Goal: Task Accomplishment & Management: Complete application form

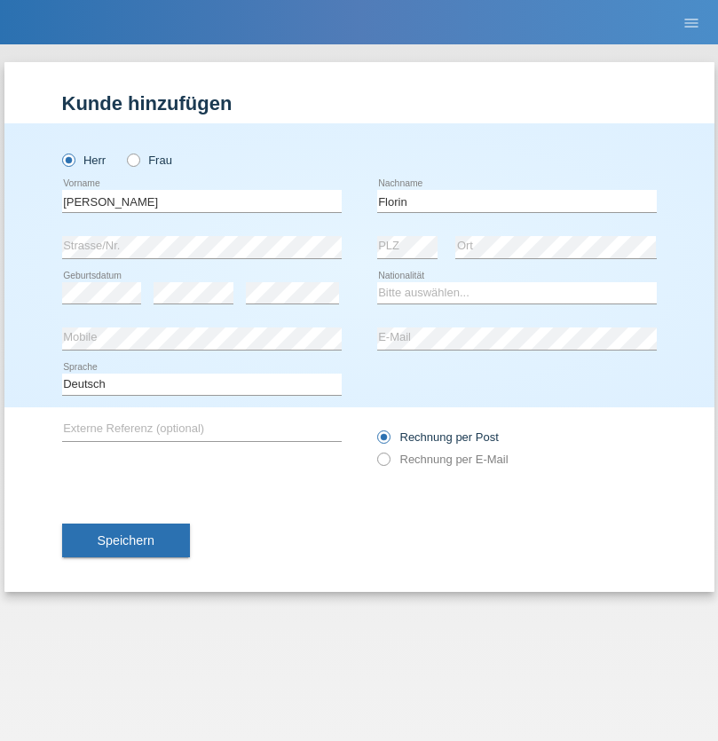
type input "Florin"
select select "RO"
select select "C"
select select "29"
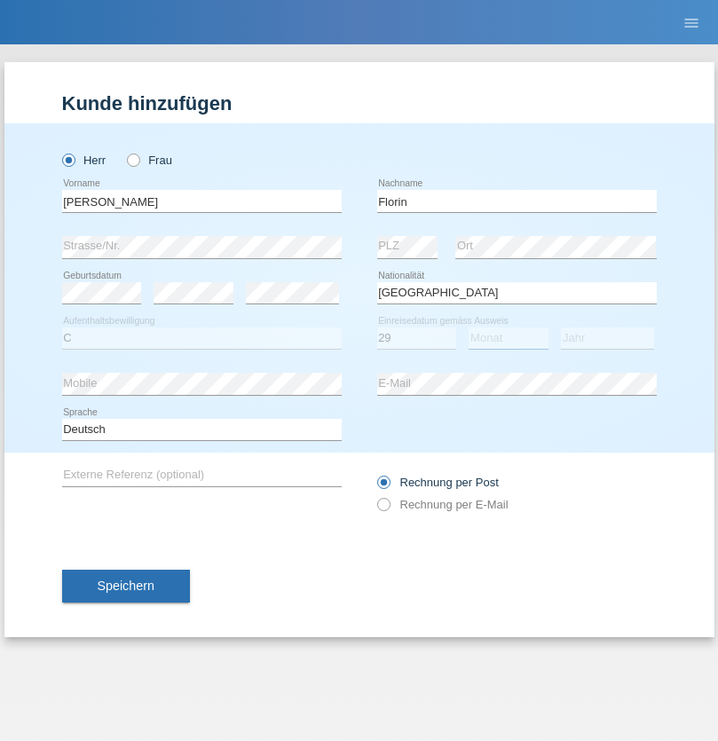
select select "02"
select select "2021"
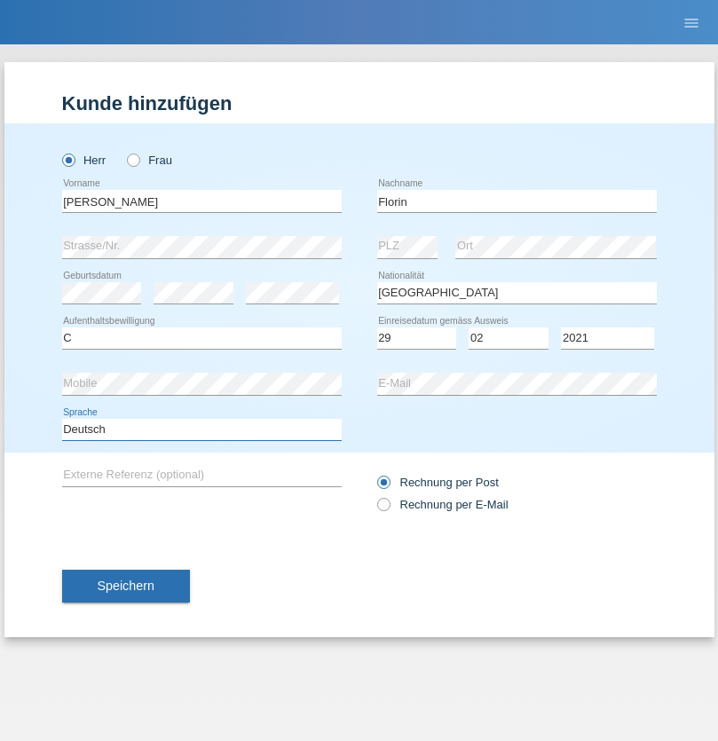
select select "en"
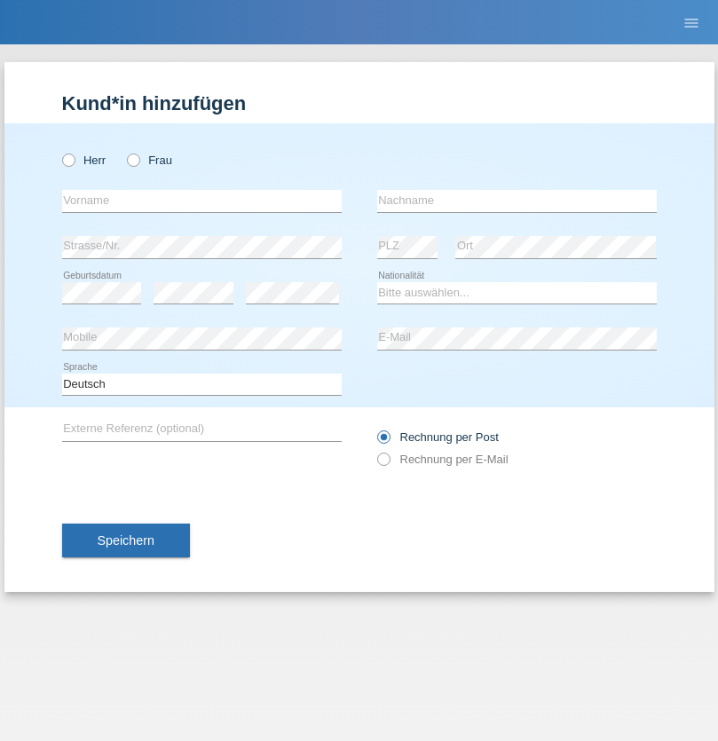
radio input "true"
click at [202, 201] on input "text" at bounding box center [202, 201] width 280 height 22
type input "Ruth"
click at [517, 201] on input "text" at bounding box center [517, 201] width 280 height 22
type input "Krebs"
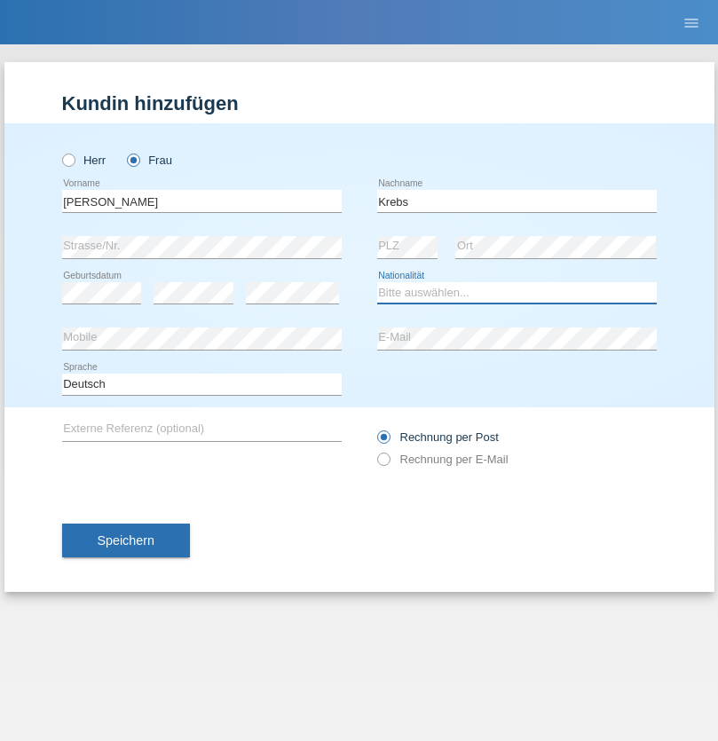
select select "CH"
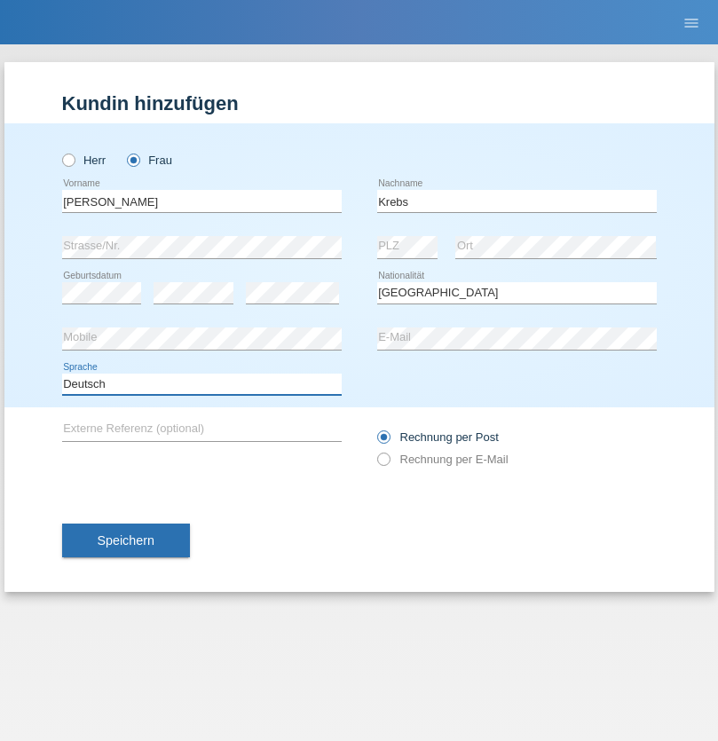
select select "en"
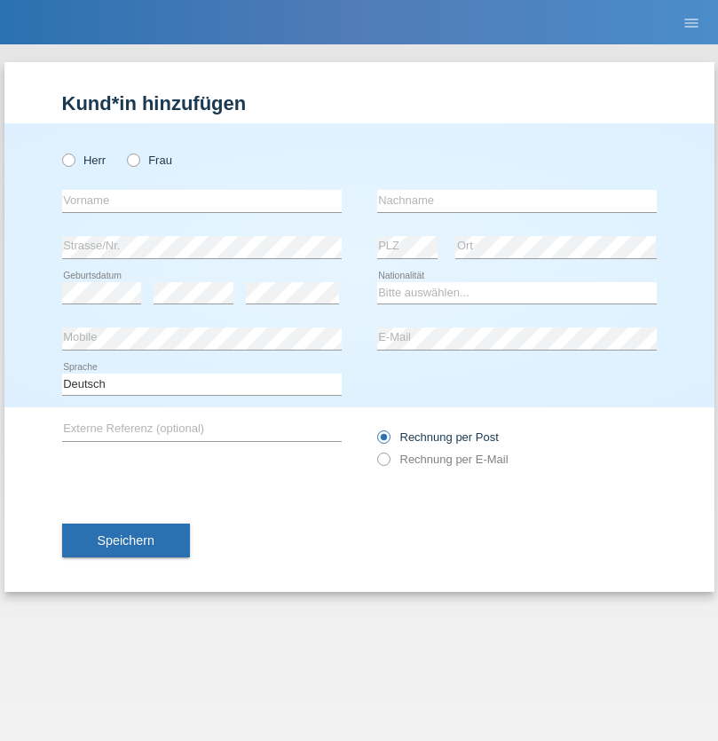
radio input "true"
click at [202, 201] on input "text" at bounding box center [202, 201] width 280 height 22
type input "Qovanaj"
click at [517, 201] on input "text" at bounding box center [517, 201] width 280 height 22
type input "Shaban"
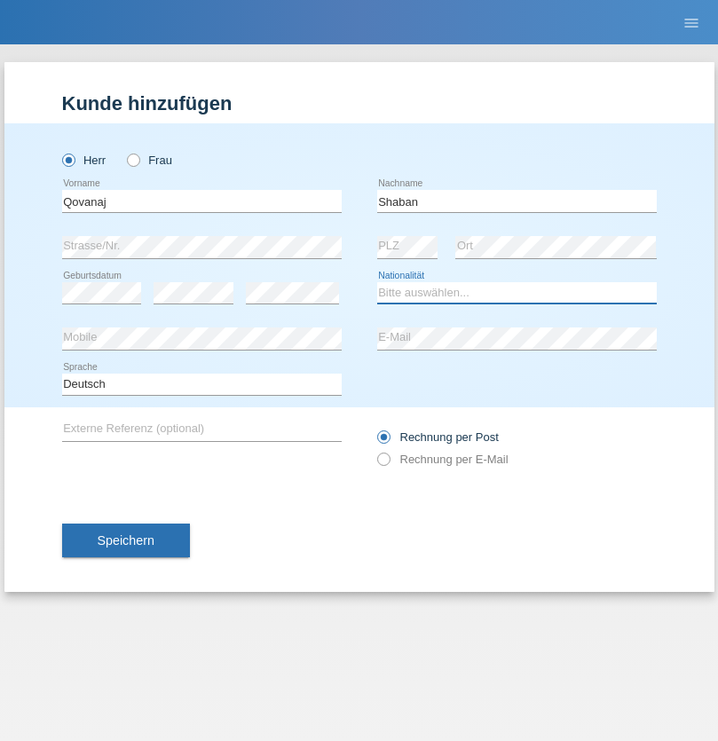
select select "CH"
radio input "true"
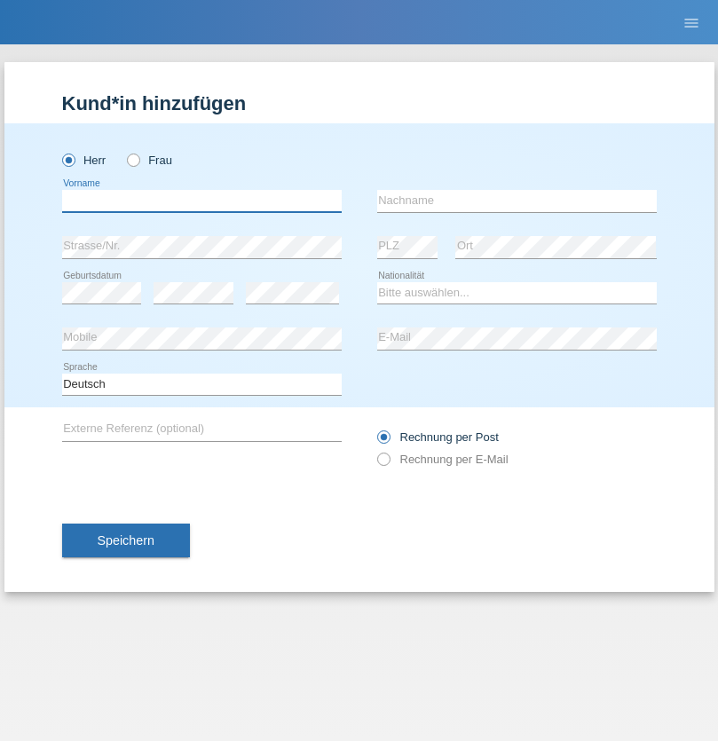
click at [202, 201] on input "text" at bounding box center [202, 201] width 280 height 22
type input "Cedric"
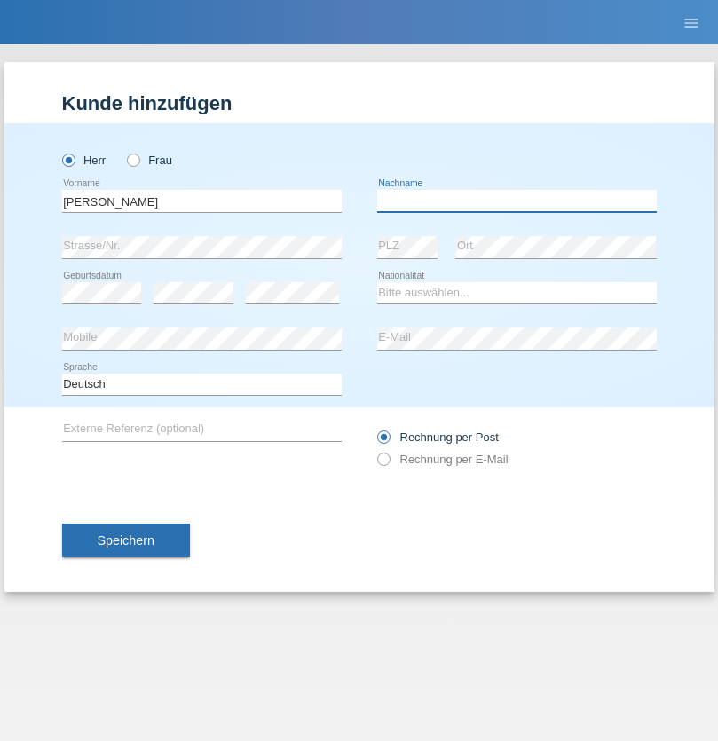
click at [517, 201] on input "text" at bounding box center [517, 201] width 280 height 22
type input "Keller"
select select "CH"
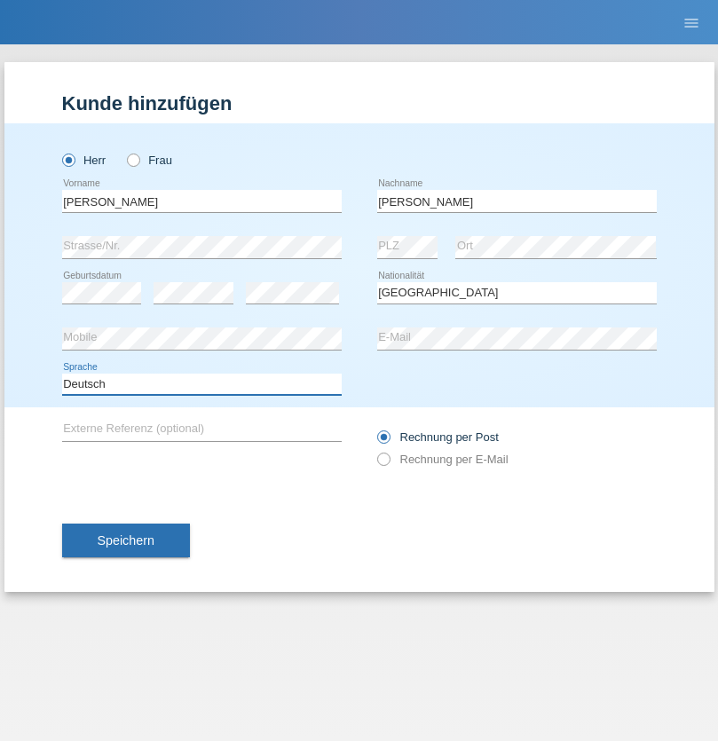
select select "en"
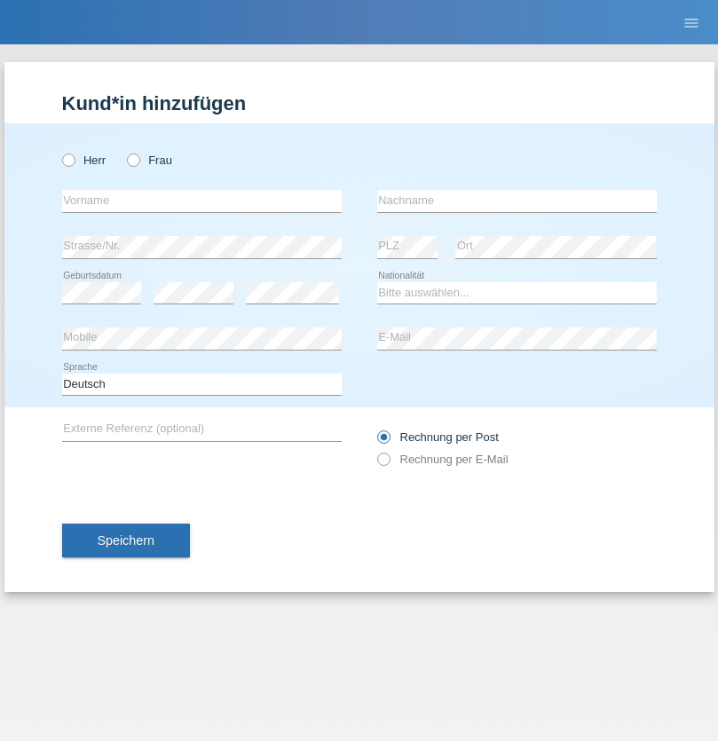
radio input "true"
click at [202, 201] on input "text" at bounding box center [202, 201] width 280 height 22
type input "Horia Dan"
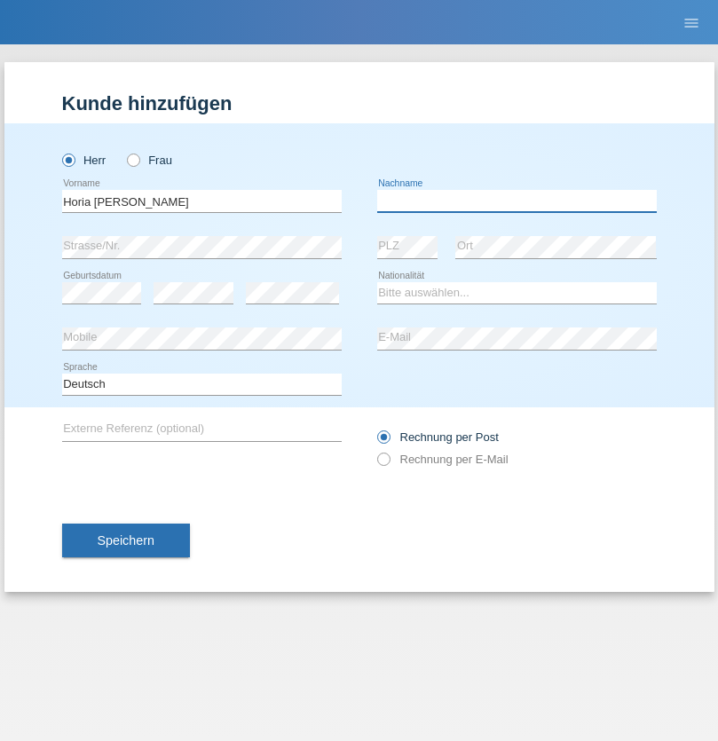
click at [517, 201] on input "text" at bounding box center [517, 201] width 280 height 22
type input "Cadar"
select select "RO"
select select "C"
select select "14"
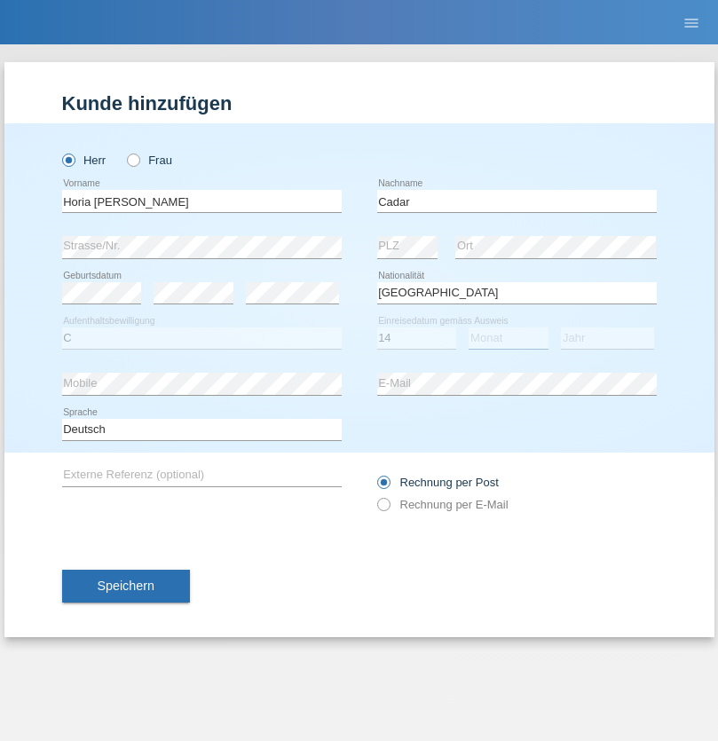
select select "11"
select select "2021"
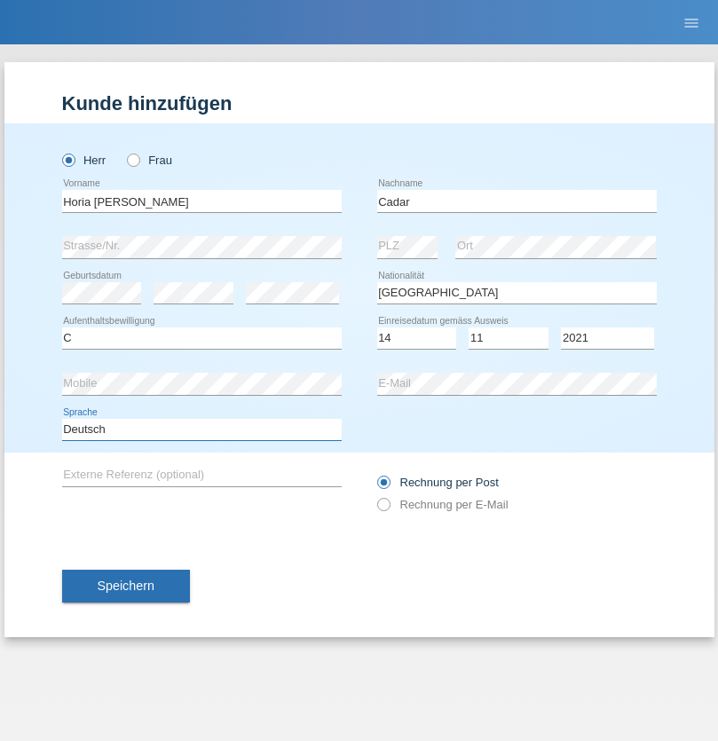
select select "en"
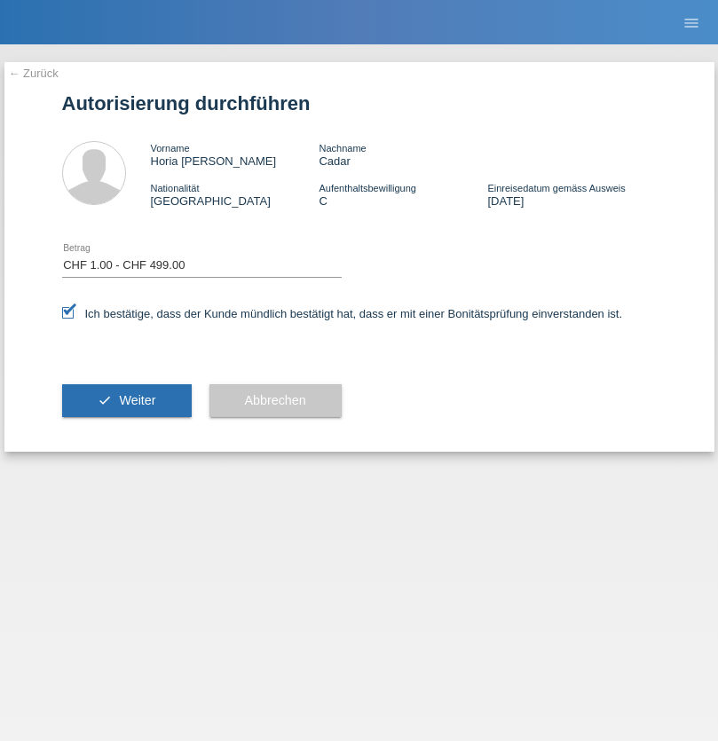
select select "1"
click at [126, 400] on span "Weiter" at bounding box center [137, 400] width 36 height 14
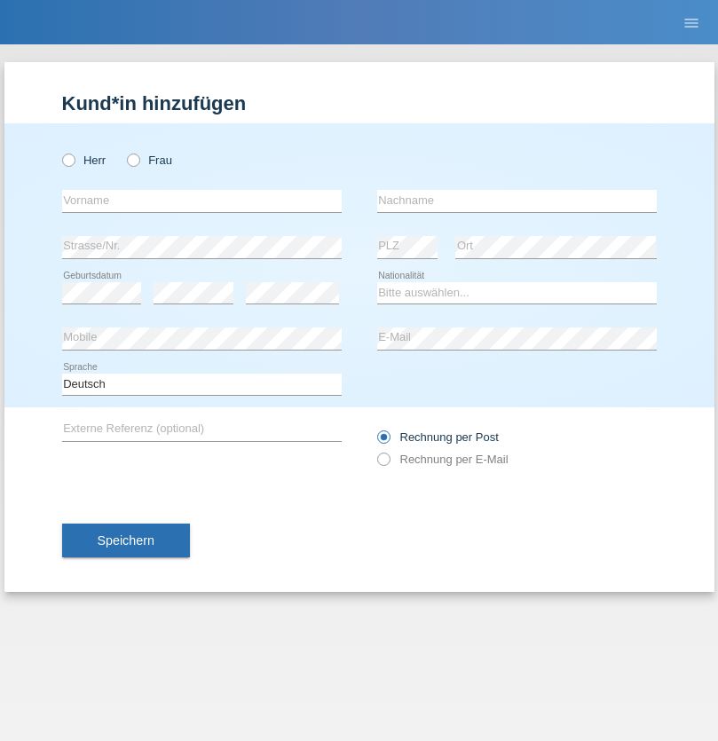
radio input "true"
click at [202, 201] on input "text" at bounding box center [202, 201] width 280 height 22
type input "Valon"
click at [517, 201] on input "text" at bounding box center [517, 201] width 280 height 22
type input "Ramadani"
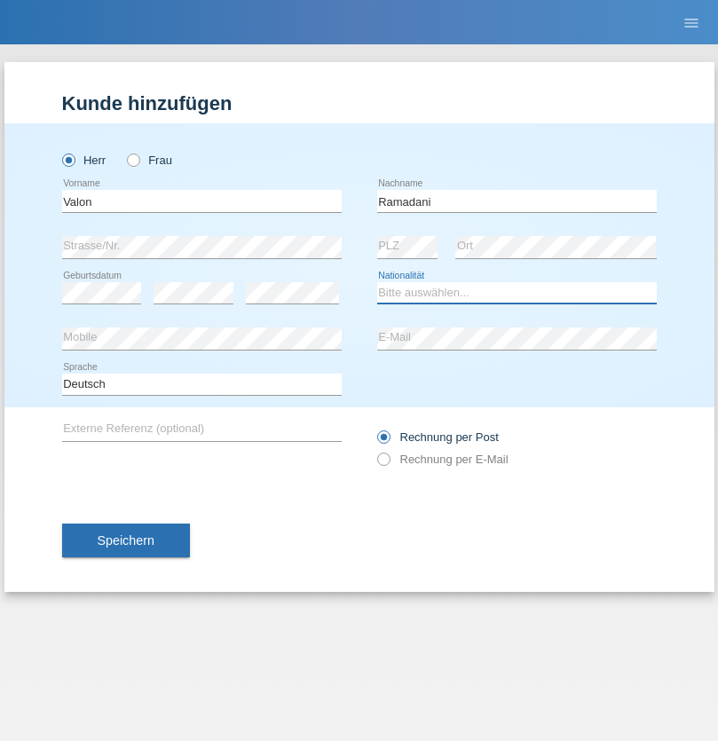
select select "XK"
select select "C"
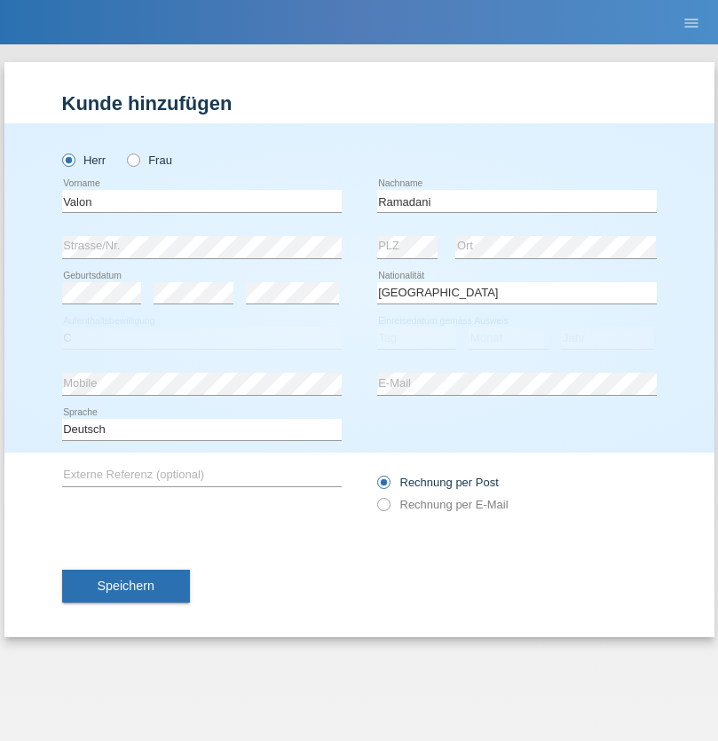
select select "04"
select select "01"
select select "2018"
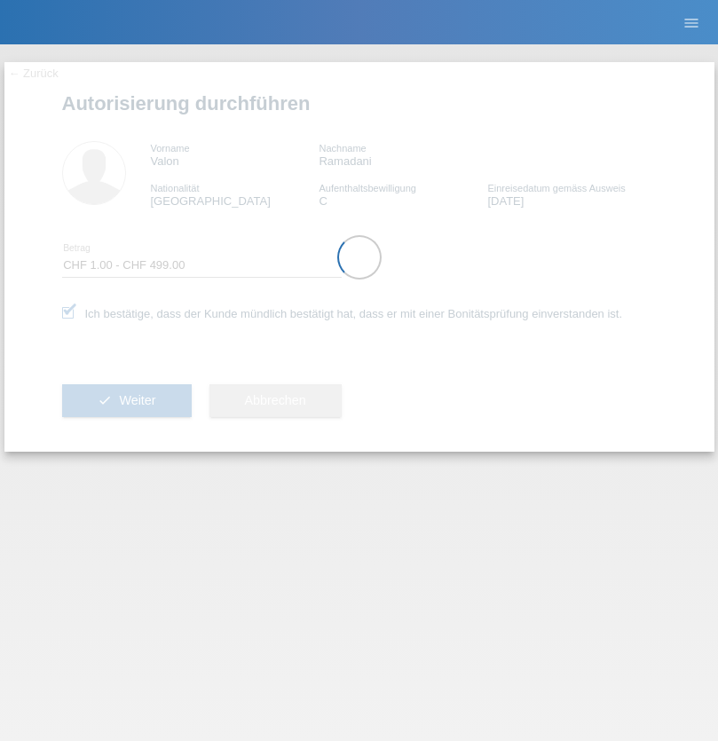
select select "1"
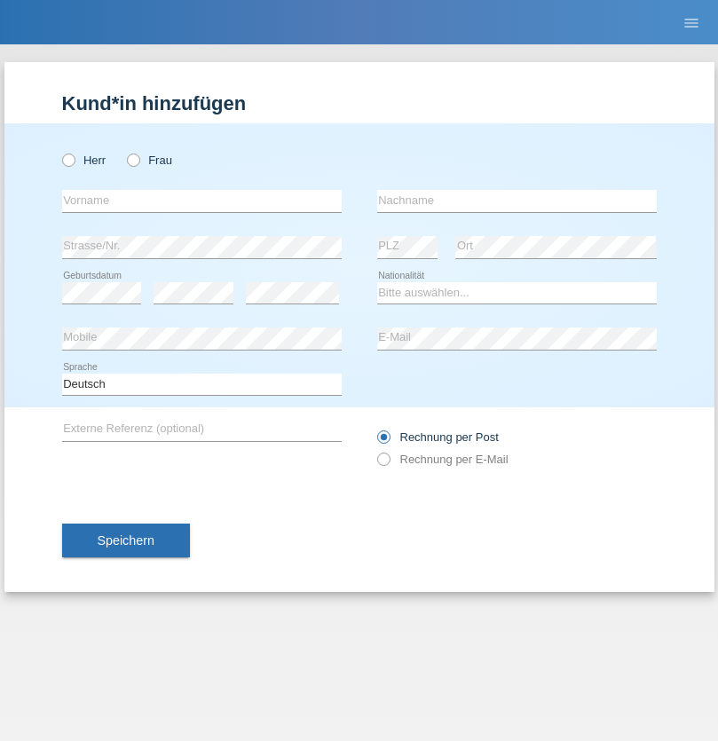
radio input "true"
click at [202, 201] on input "text" at bounding box center [202, 201] width 280 height 22
type input "Fatmire"
click at [517, 201] on input "text" at bounding box center [517, 201] width 280 height 22
type input "Reshani"
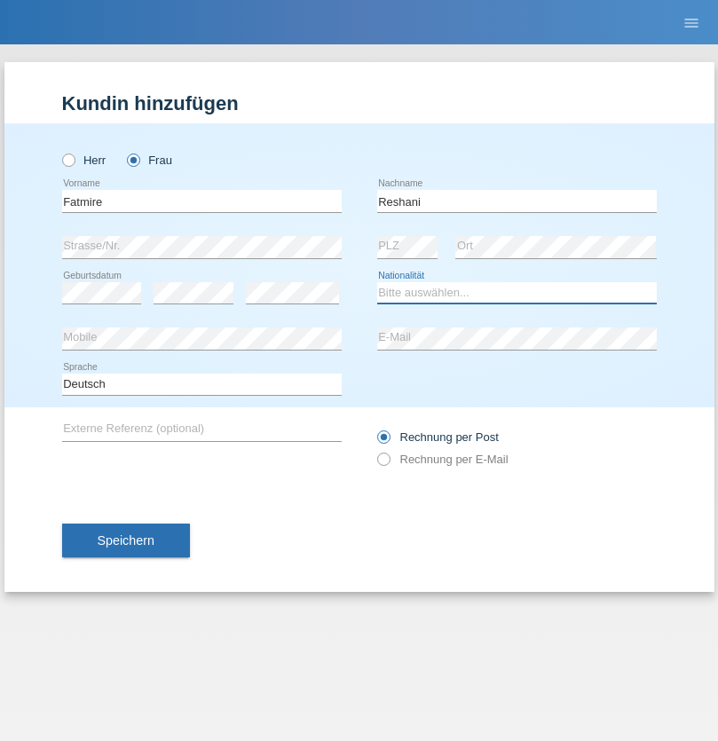
select select "CH"
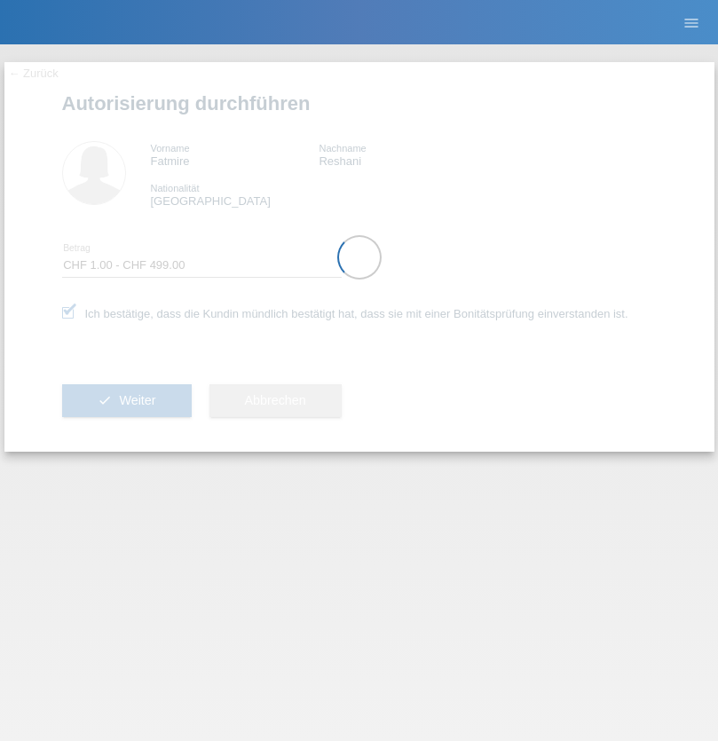
select select "1"
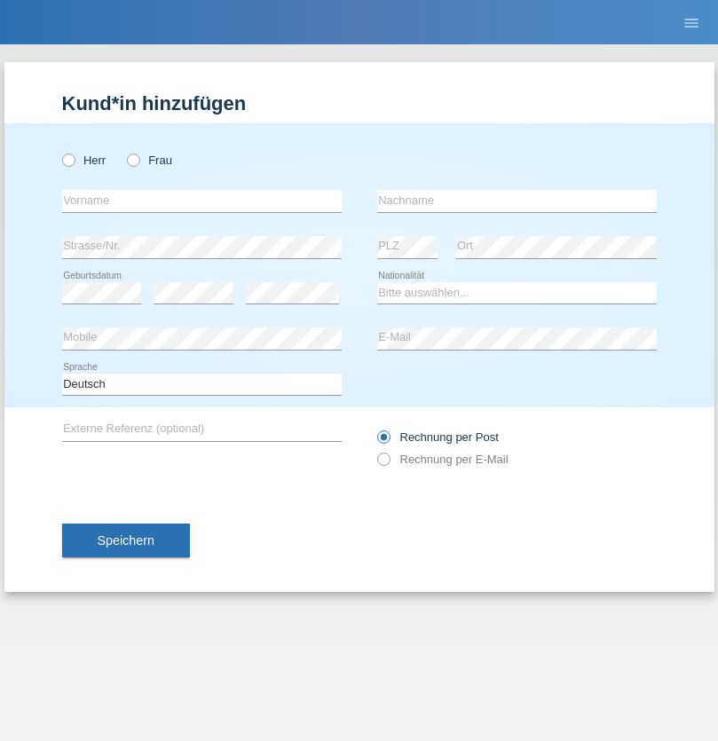
radio input "true"
click at [202, 201] on input "text" at bounding box center [202, 201] width 280 height 22
type input "[PERSON_NAME]"
click at [517, 201] on input "text" at bounding box center [517, 201] width 280 height 22
type input "Ramaj"
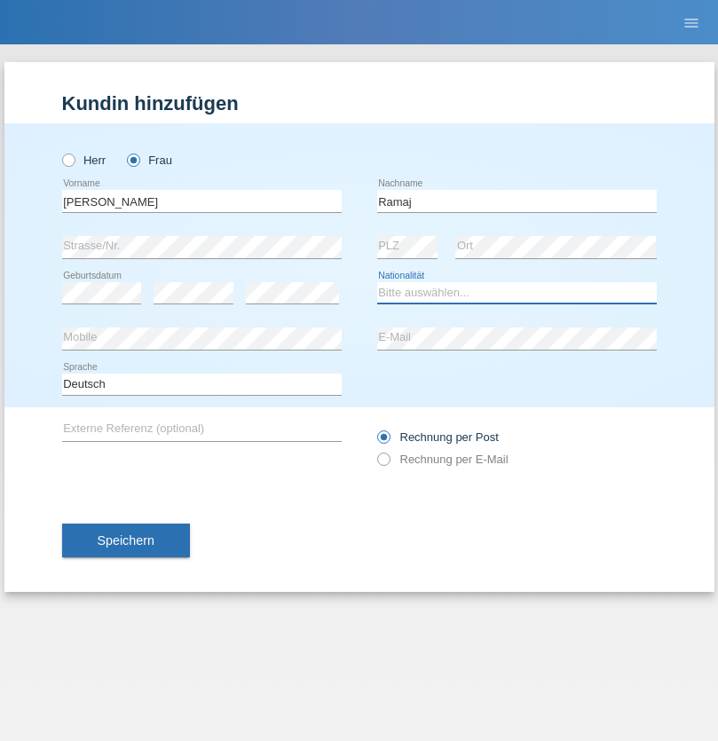
select select "CH"
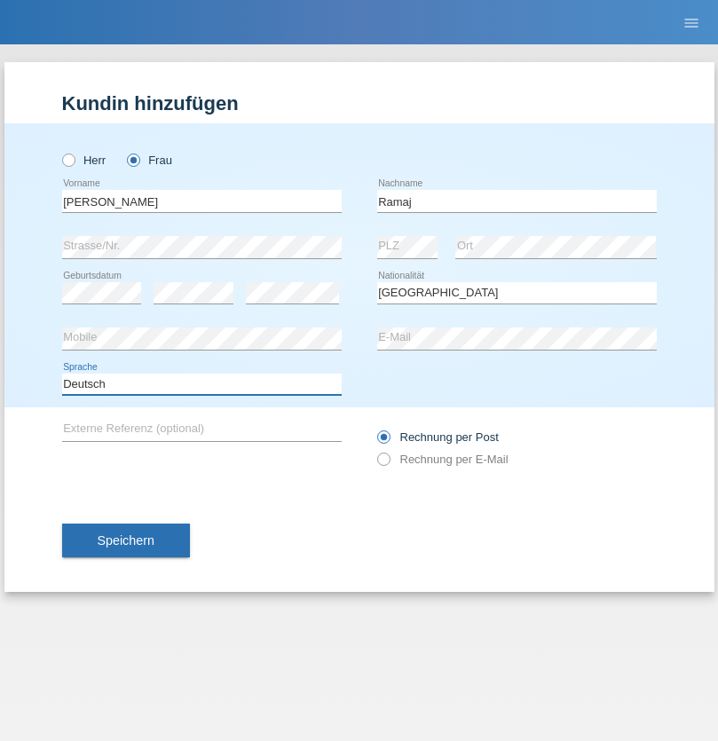
select select "en"
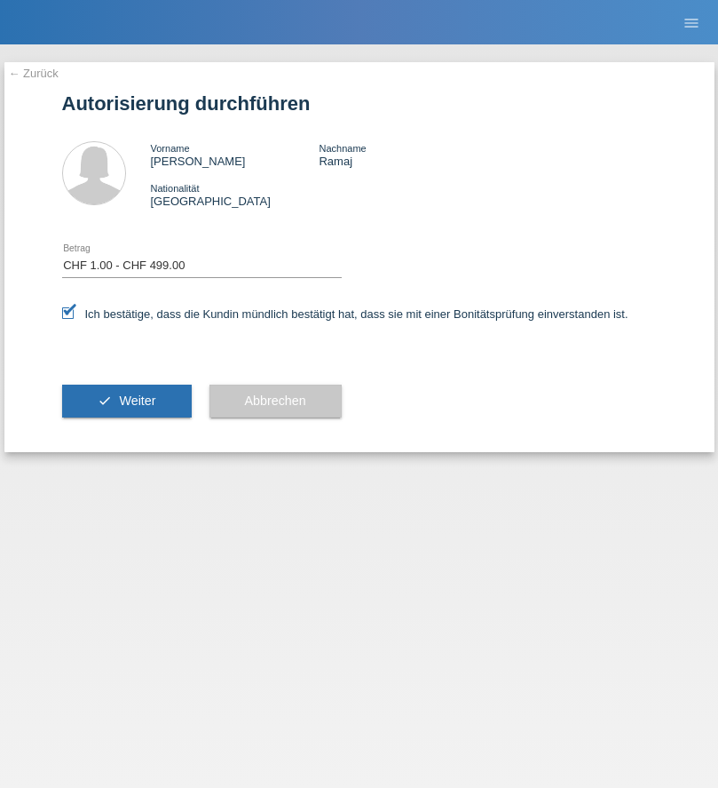
select select "1"
click at [126, 400] on span "Weiter" at bounding box center [137, 400] width 36 height 14
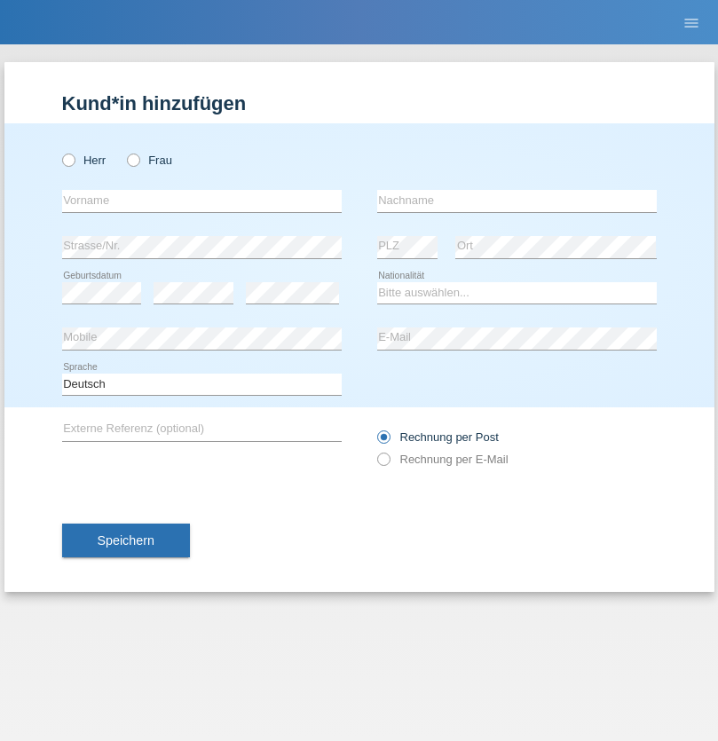
radio input "true"
click at [202, 201] on input "text" at bounding box center [202, 201] width 280 height 22
type input "Erjona"
click at [517, 201] on input "text" at bounding box center [517, 201] width 280 height 22
type input "Ramaj"
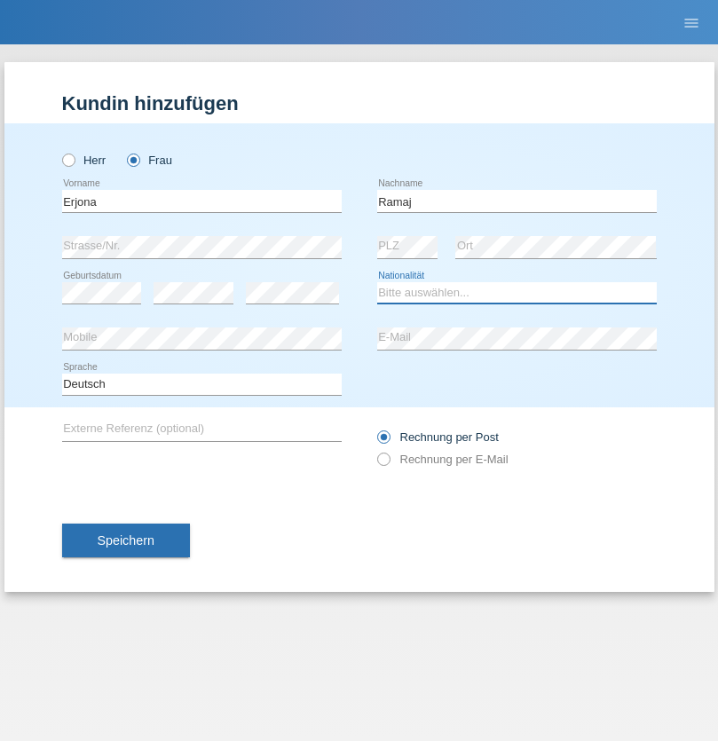
select select "XK"
select select "C"
select select "11"
select select "05"
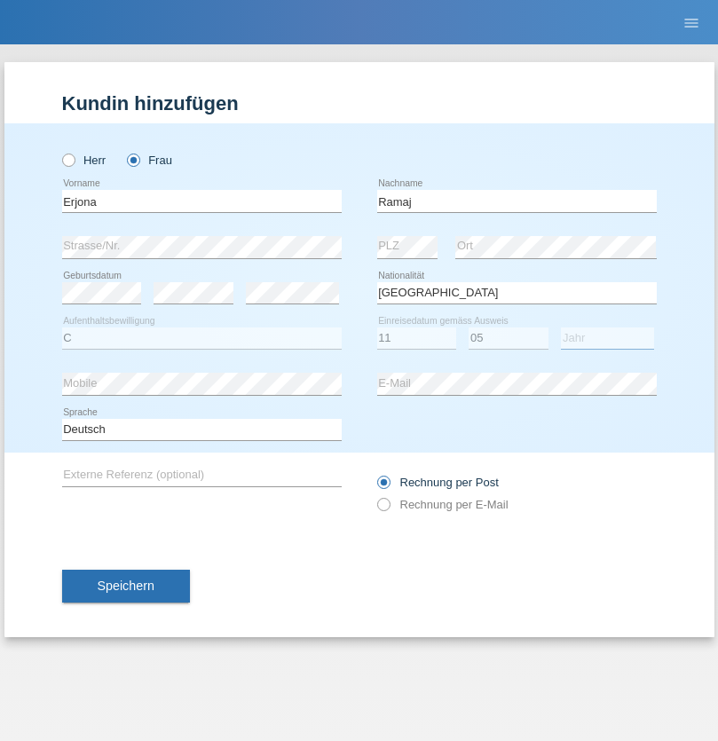
select select "2004"
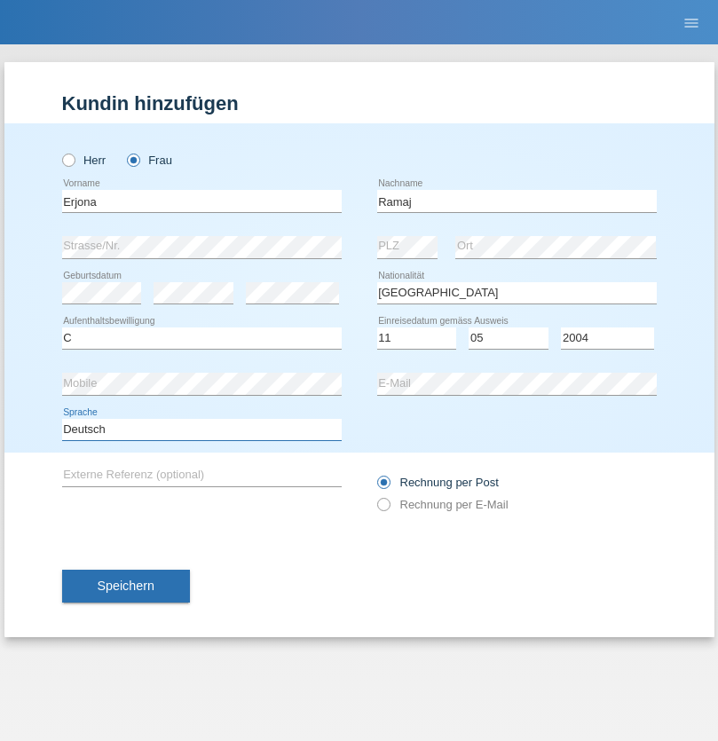
select select "en"
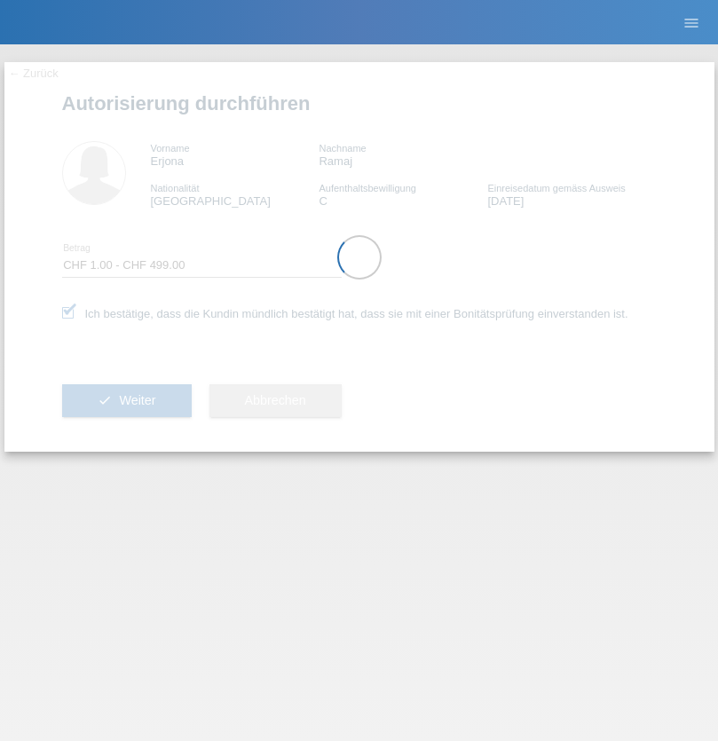
select select "1"
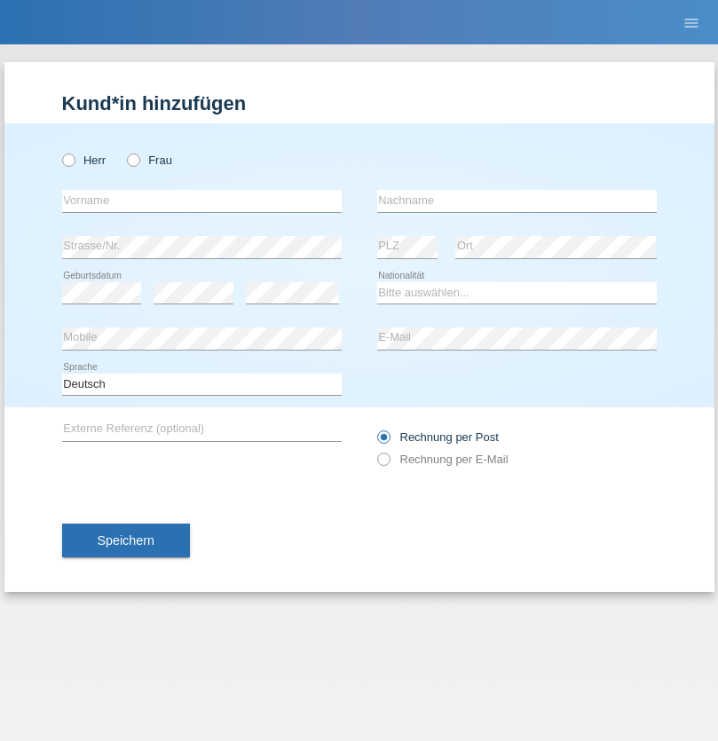
radio input "true"
click at [202, 201] on input "text" at bounding box center [202, 201] width 280 height 22
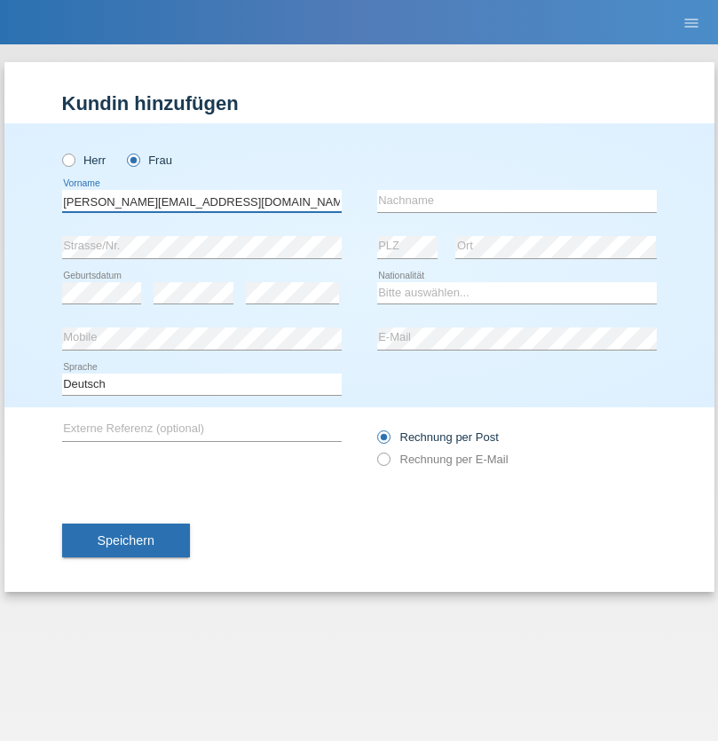
type input "Jasmine.hylaj@gmail.com"
click at [517, 201] on input "text" at bounding box center [517, 201] width 280 height 22
type input "Hylaj"
select select "CH"
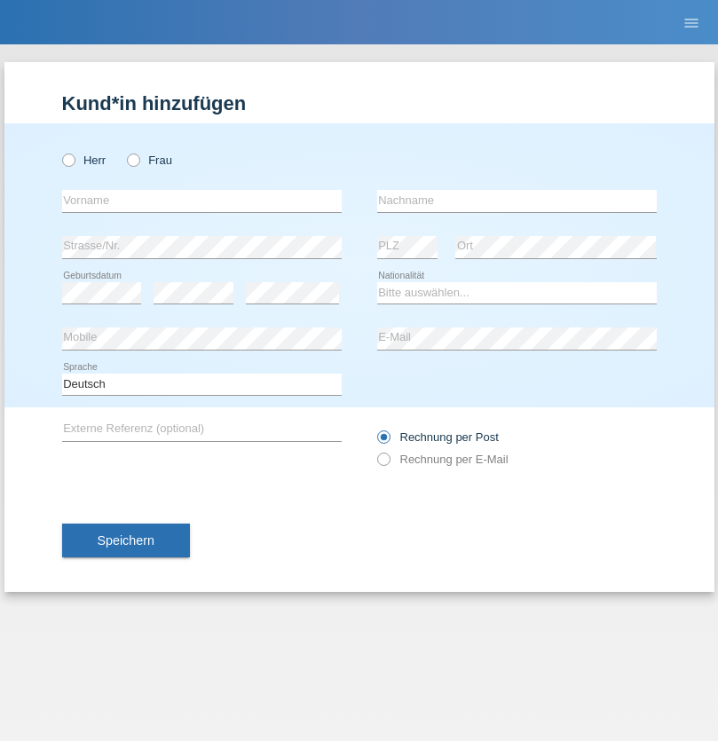
radio input "true"
click at [202, 201] on input "text" at bounding box center [202, 201] width 280 height 22
type input "luka"
click at [517, 201] on input "text" at bounding box center [517, 201] width 280 height 22
type input "kocic"
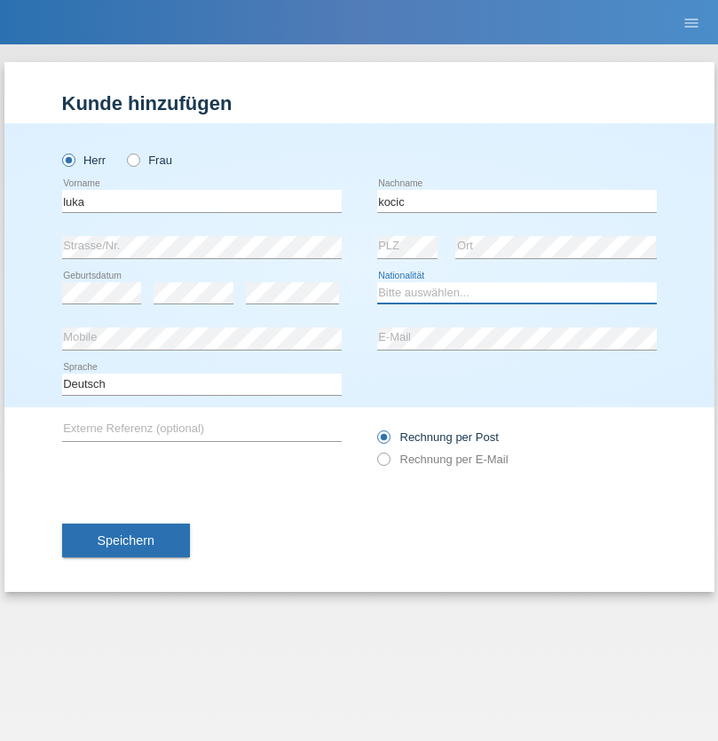
select select "RS"
select select "C"
select select "21"
select select "04"
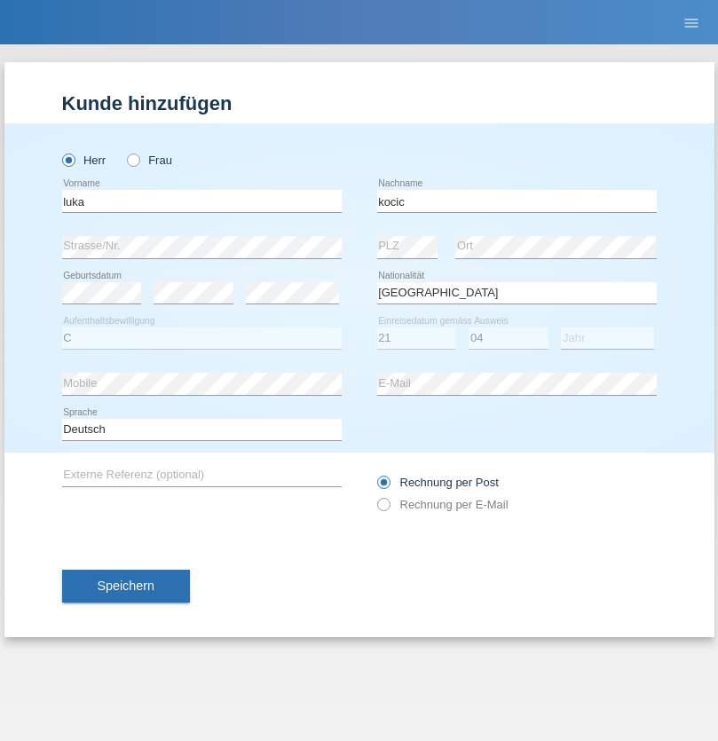
select select "1999"
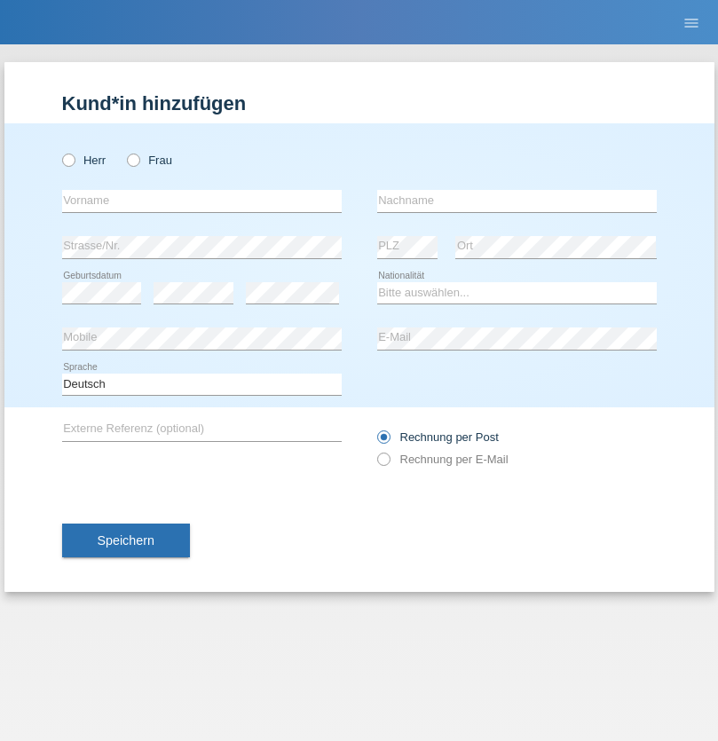
radio input "true"
click at [202, 201] on input "text" at bounding box center [202, 201] width 280 height 22
type input "Marian"
click at [517, 201] on input "text" at bounding box center [517, 201] width 280 height 22
type input "Matusa"
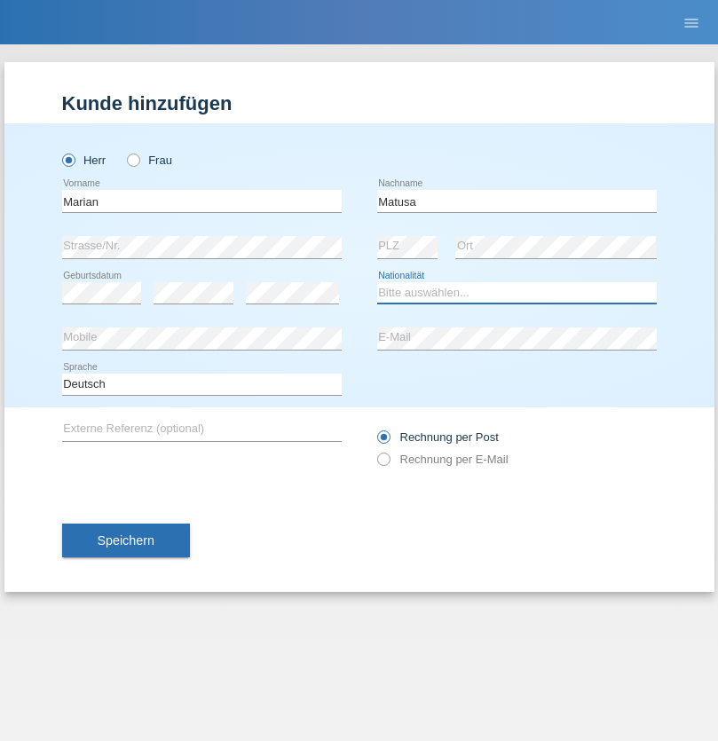
select select "RO"
select select "C"
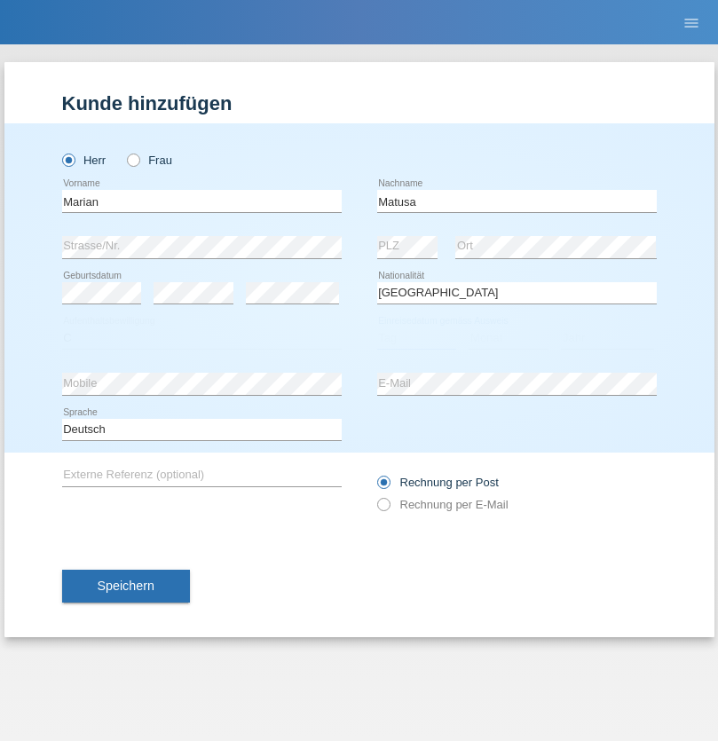
select select "01"
select select "06"
select select "2016"
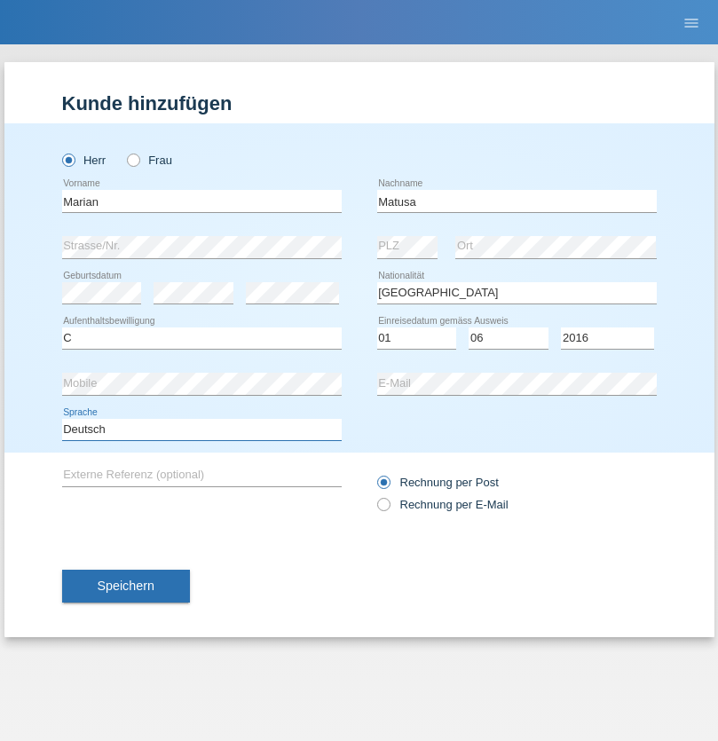
select select "en"
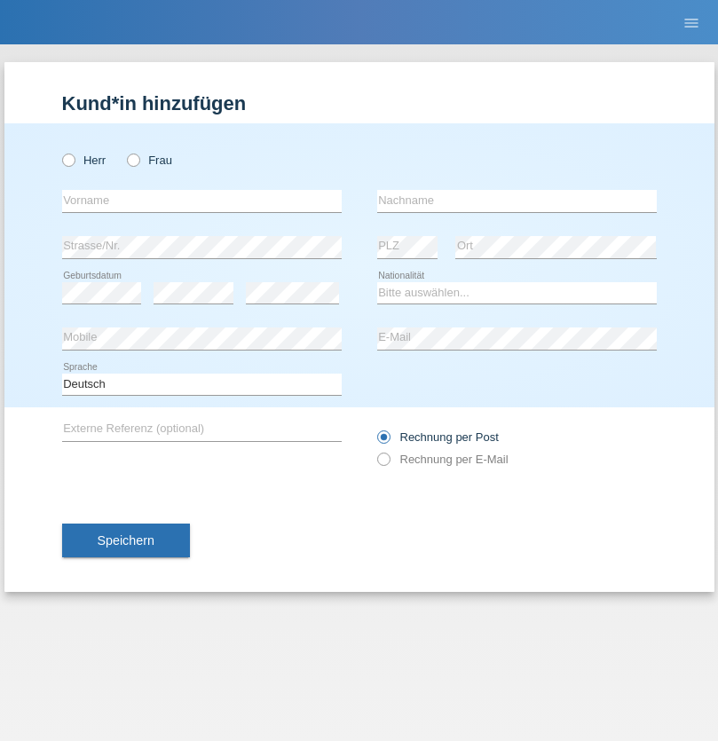
radio input "true"
click at [202, 201] on input "text" at bounding box center [202, 201] width 280 height 22
type input "Marco"
click at [517, 201] on input "text" at bounding box center [517, 201] width 280 height 22
type input "Weinlein"
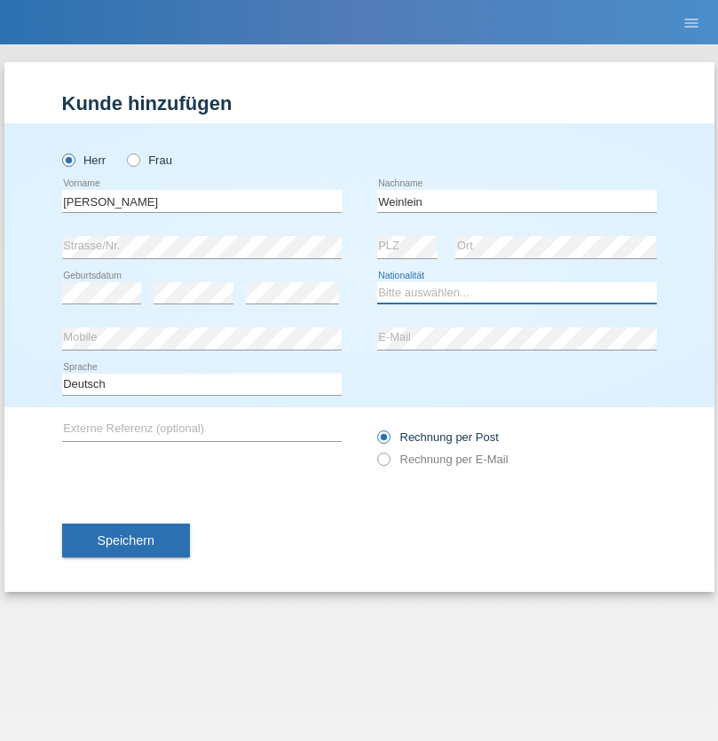
select select "CH"
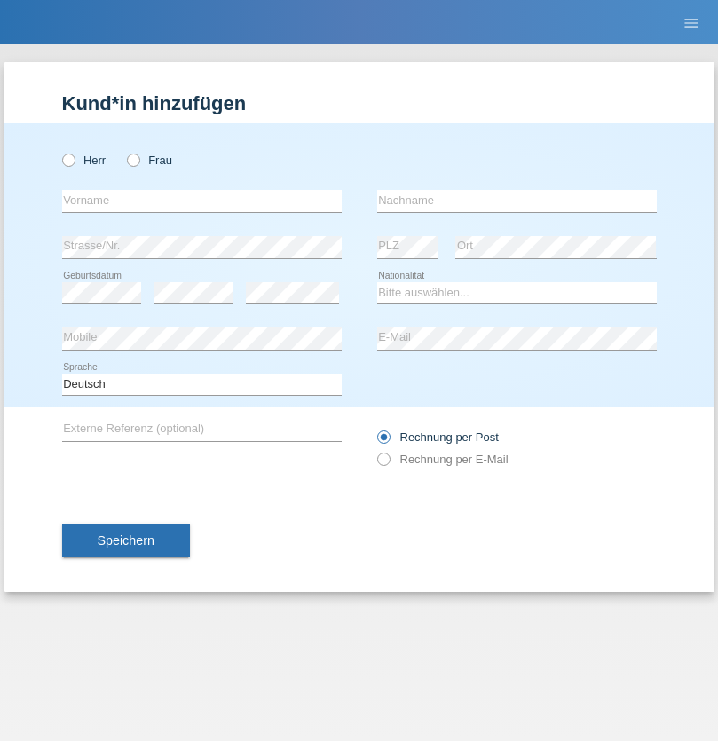
radio input "true"
click at [202, 201] on input "text" at bounding box center [202, 201] width 280 height 22
type input "Jashari lmeri"
click at [517, 201] on input "text" at bounding box center [517, 201] width 280 height 22
type input "Rabije"
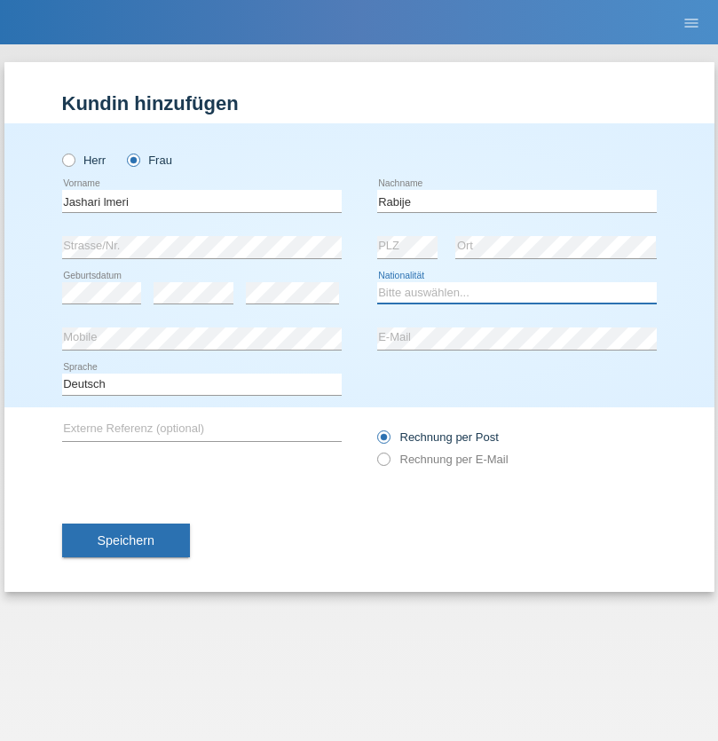
select select "CH"
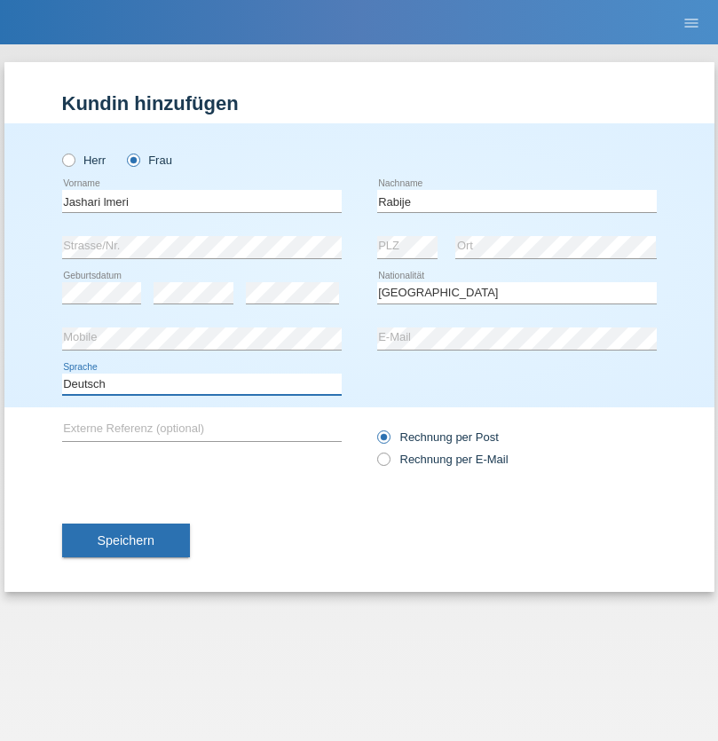
select select "en"
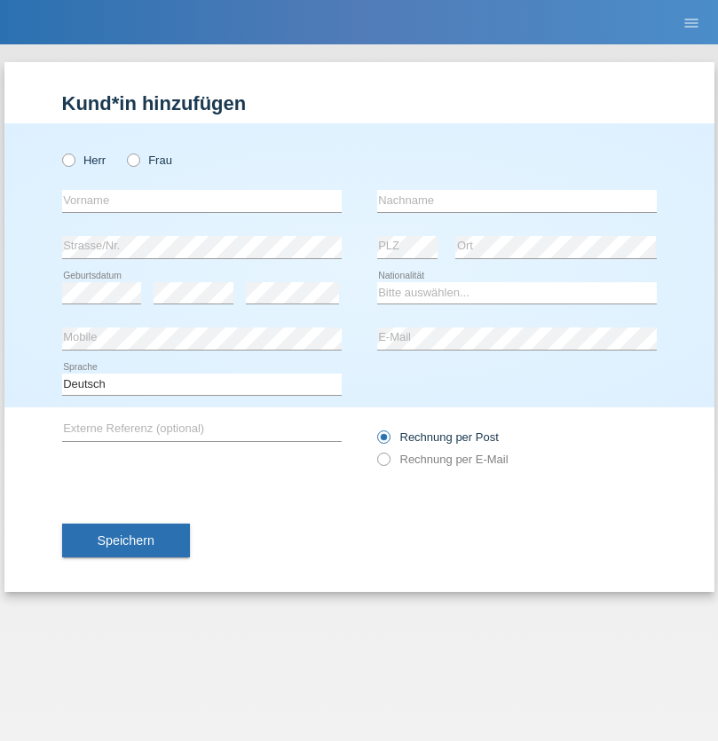
radio input "true"
click at [202, 201] on input "text" at bounding box center [202, 201] width 280 height 22
type input "firat"
click at [517, 201] on input "text" at bounding box center [517, 201] width 280 height 22
type input "kara"
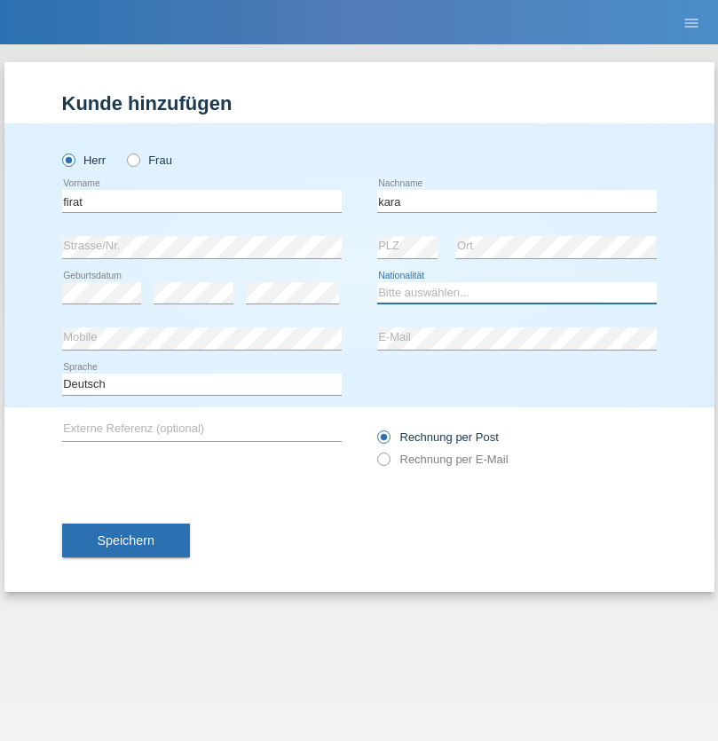
select select "CH"
radio input "true"
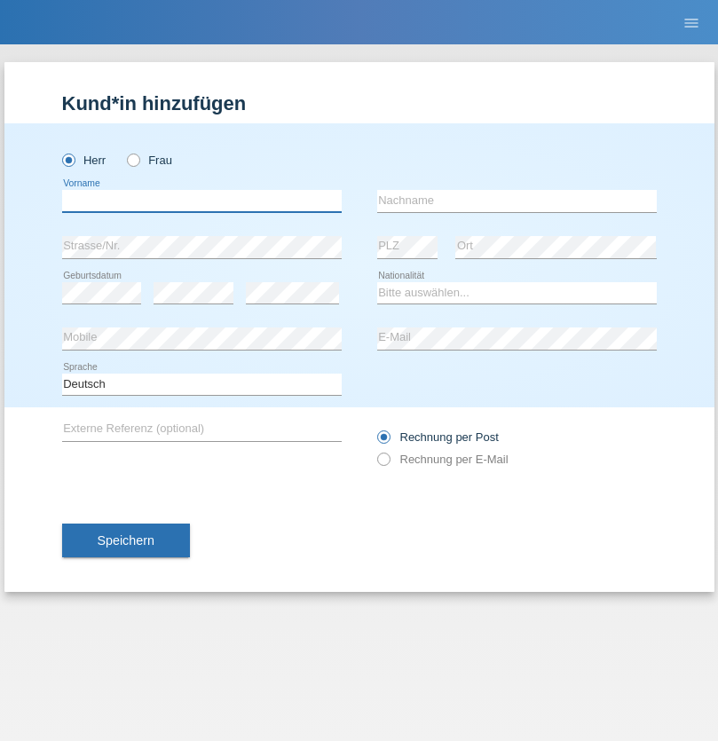
click at [202, 201] on input "text" at bounding box center [202, 201] width 280 height 22
type input "Gigov"
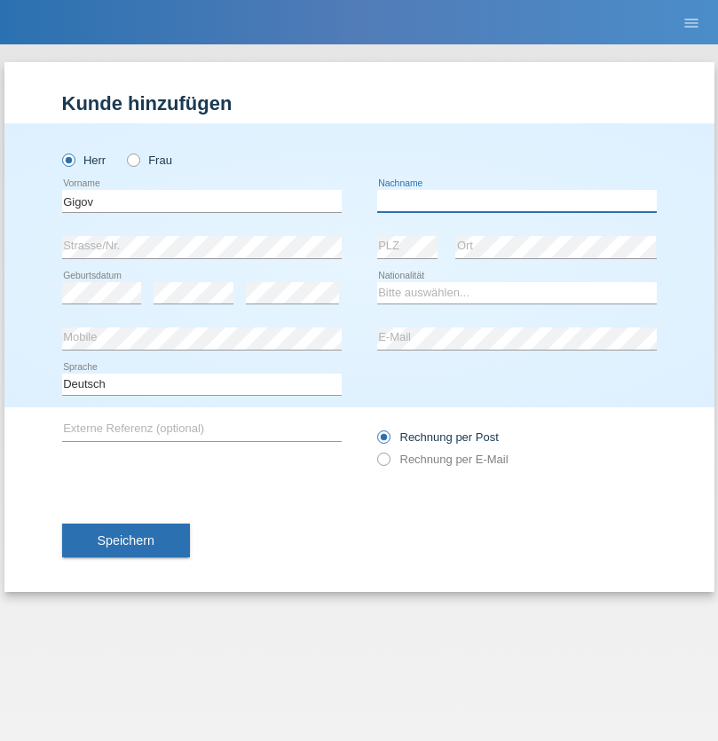
click at [517, 201] on input "text" at bounding box center [517, 201] width 280 height 22
type input "Zhan"
select select "BG"
select select "C"
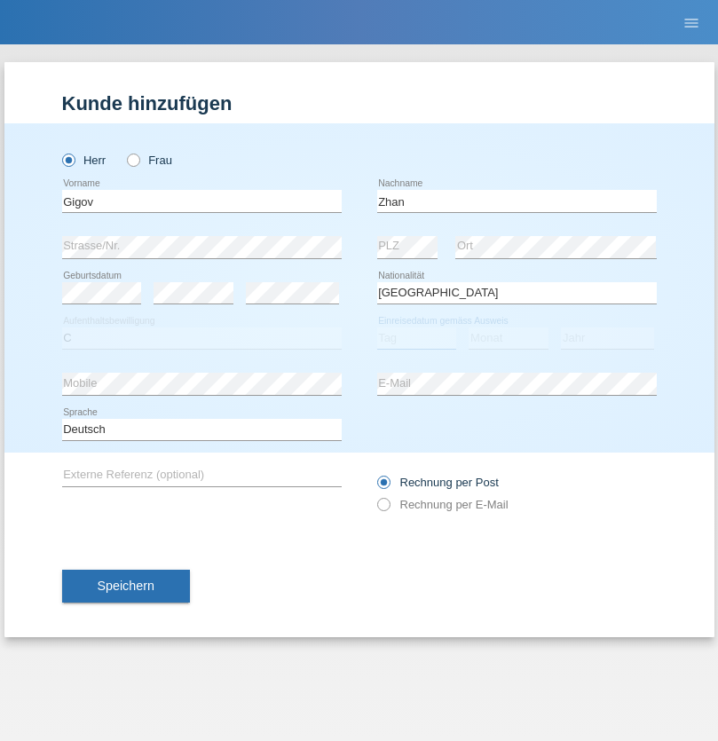
select select "23"
select select "10"
select select "2021"
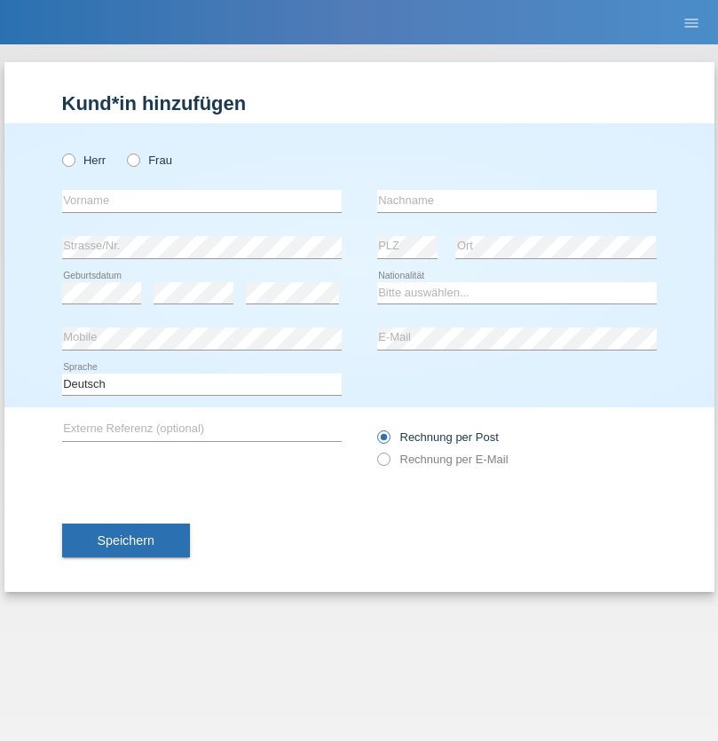
radio input "true"
click at [202, 201] on input "text" at bounding box center [202, 201] width 280 height 22
type input "Amand"
click at [517, 201] on input "text" at bounding box center [517, 201] width 280 height 22
type input "Pires"
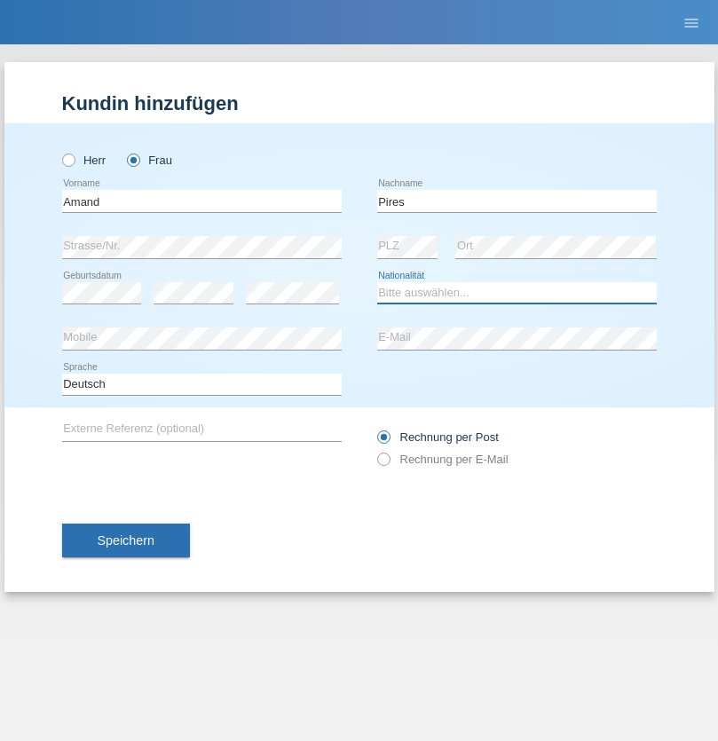
select select "CH"
radio input "true"
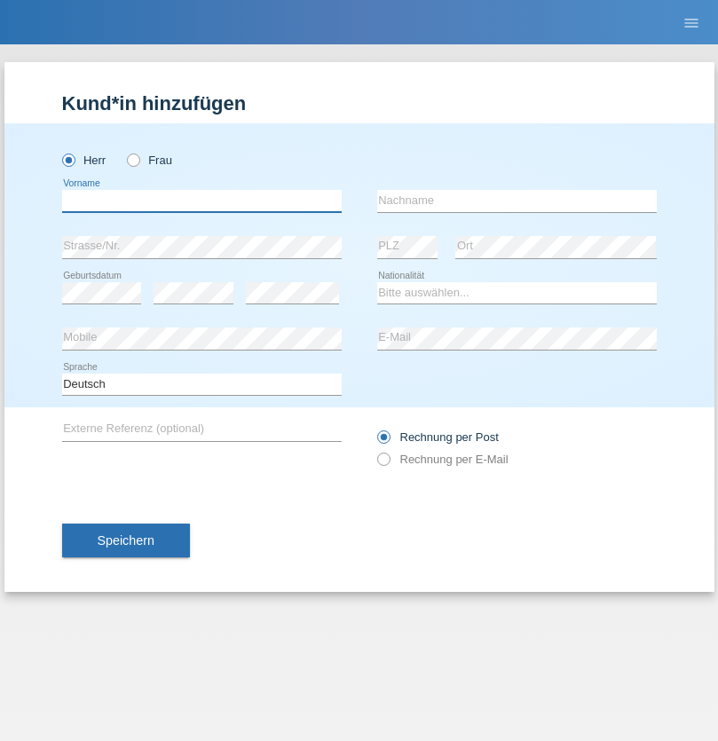
click at [202, 201] on input "text" at bounding box center [202, 201] width 280 height 22
type input "Anwar"
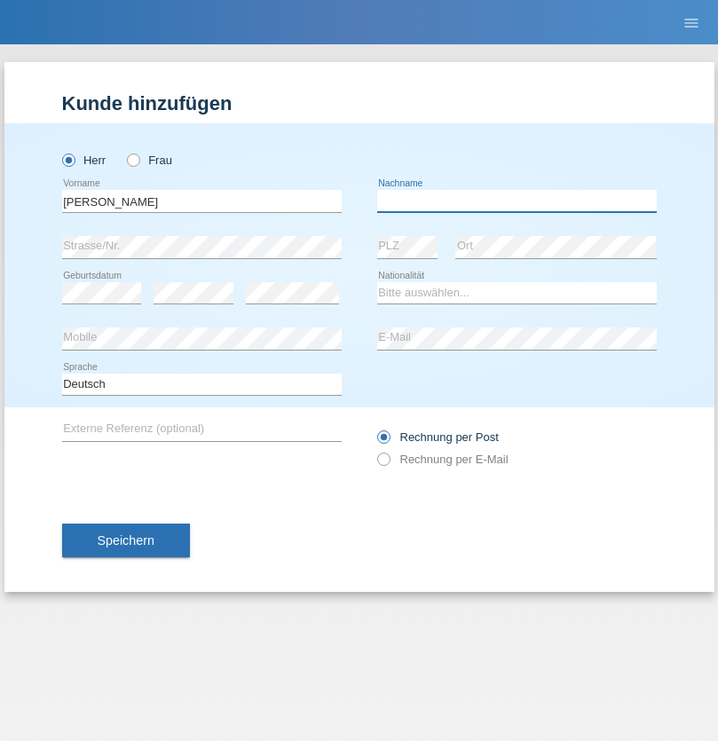
click at [517, 201] on input "text" at bounding box center [517, 201] width 280 height 22
type input "Saidi"
select select "CH"
radio input "true"
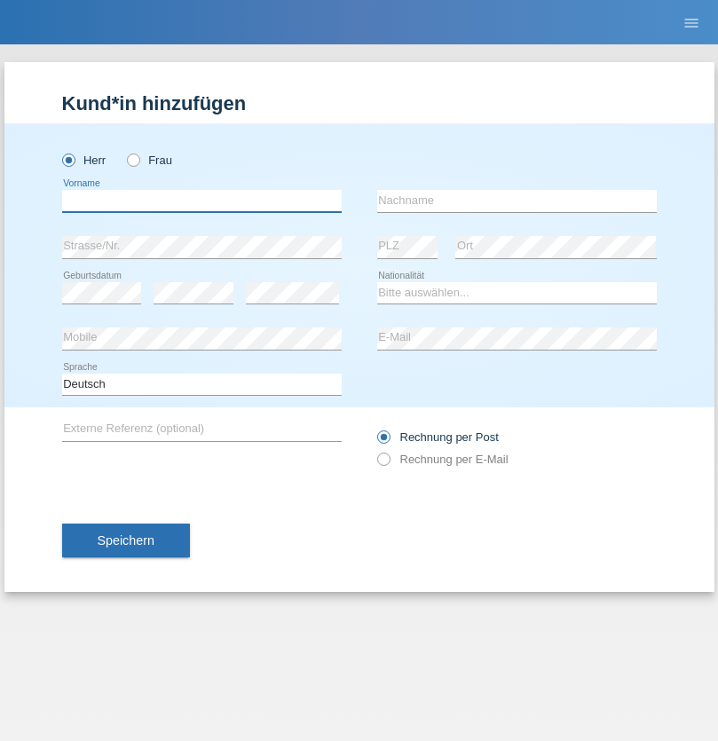
click at [202, 201] on input "text" at bounding box center [202, 201] width 280 height 22
type input "Matusa"
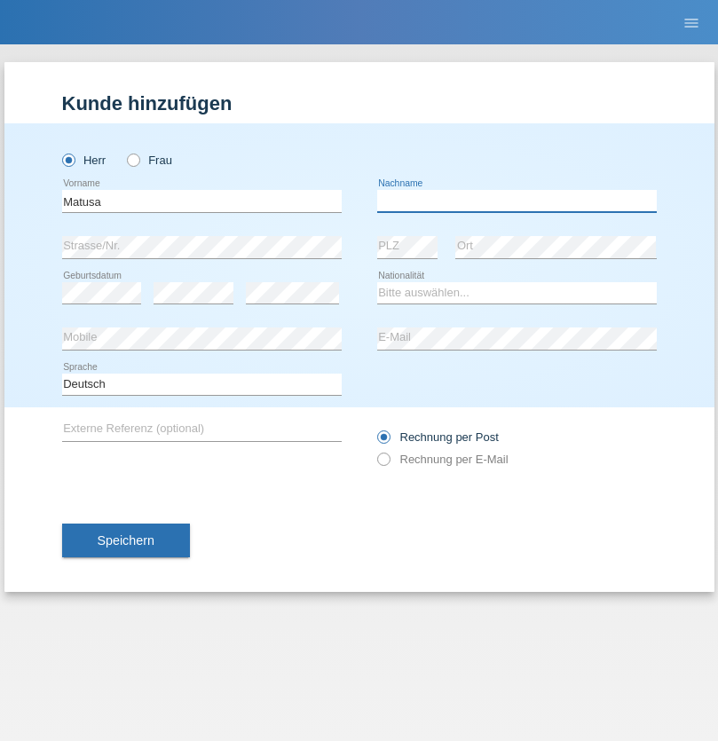
click at [517, 201] on input "text" at bounding box center [517, 201] width 280 height 22
type input "[PERSON_NAME]"
select select "OM"
select select "C"
select select "01"
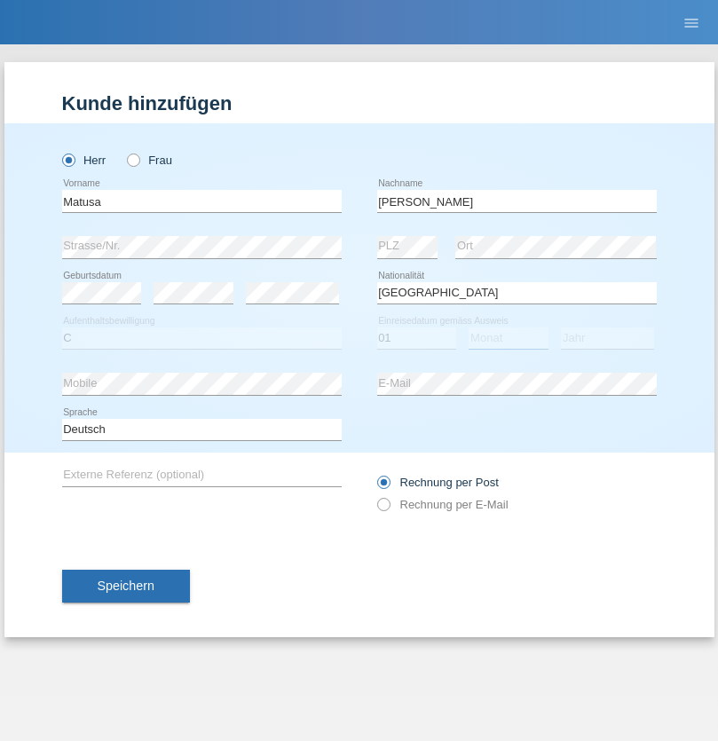
select select "06"
select select "2016"
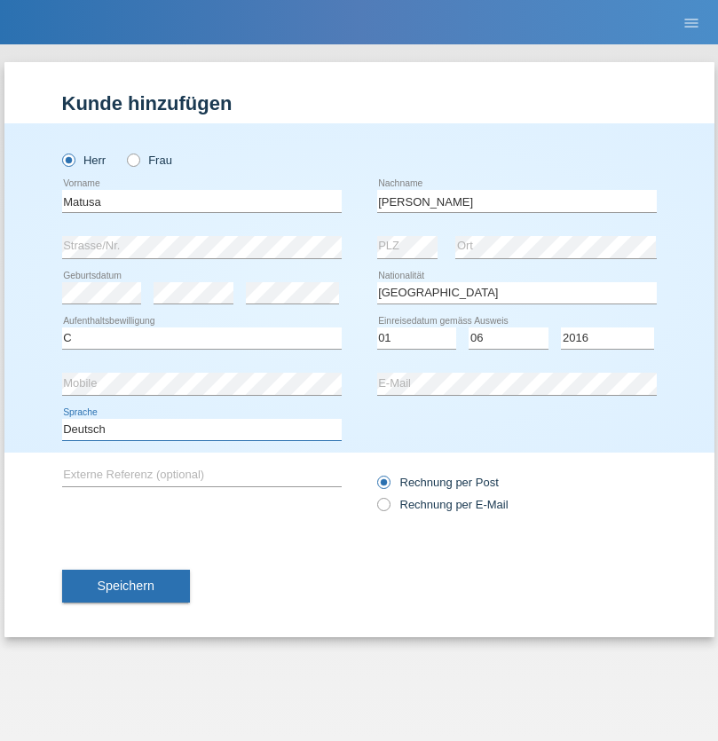
select select "en"
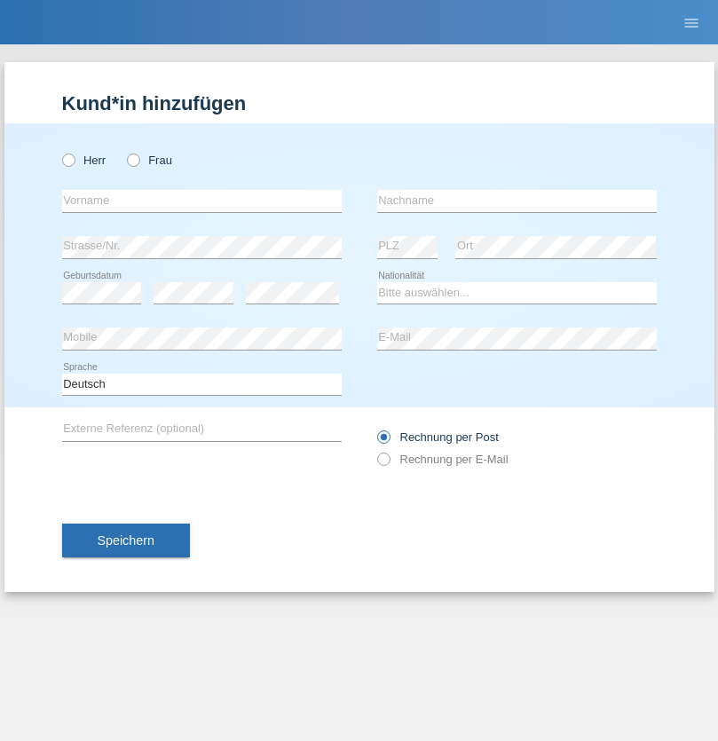
radio input "true"
click at [202, 201] on input "text" at bounding box center [202, 201] width 280 height 22
type input "Edinson Maurício"
click at [517, 201] on input "text" at bounding box center [517, 201] width 280 height 22
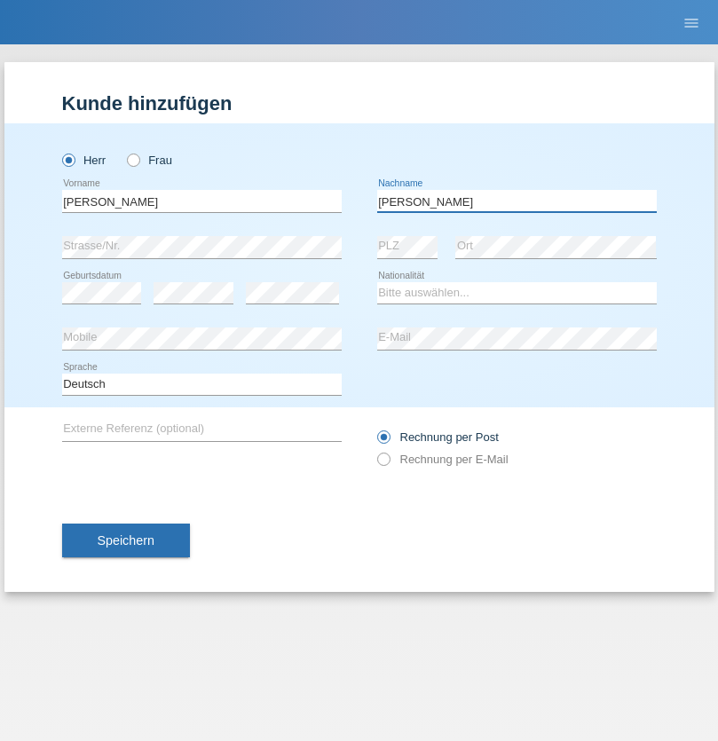
type input "Branquinho Alexander"
select select "PT"
select select "C"
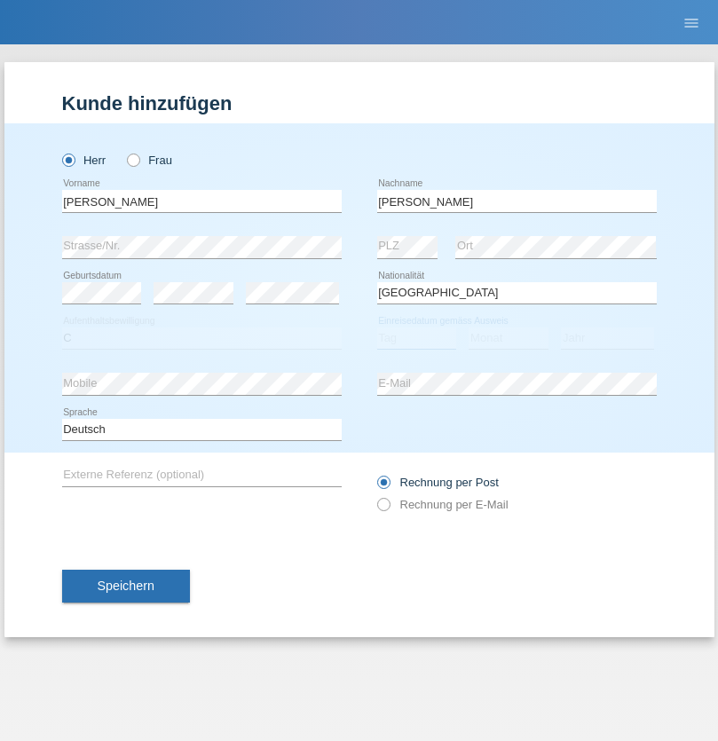
select select "23"
select select "08"
select select "2021"
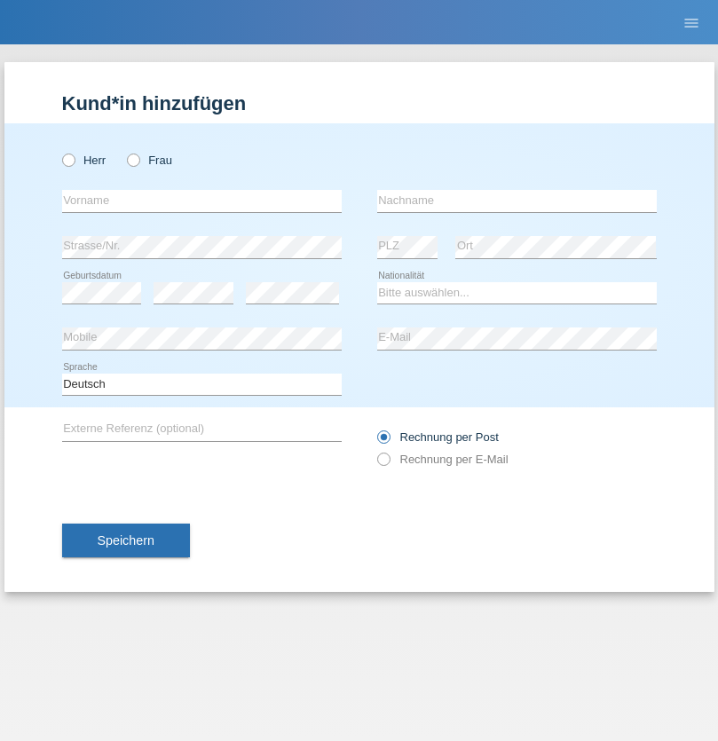
radio input "true"
click at [202, 201] on input "text" at bounding box center [202, 201] width 280 height 22
type input "[PERSON_NAME]"
click at [517, 201] on input "text" at bounding box center [517, 201] width 280 height 22
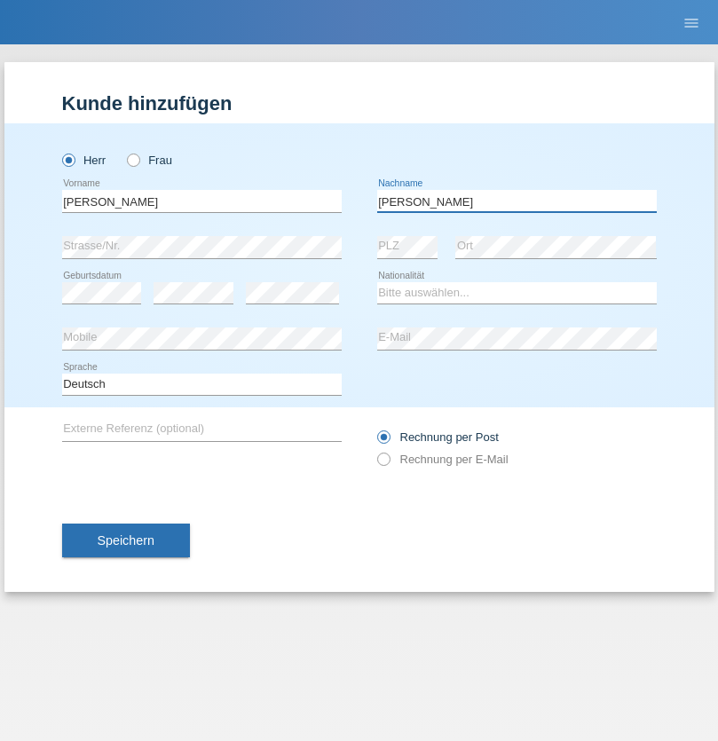
type input "[PERSON_NAME]"
select select "CH"
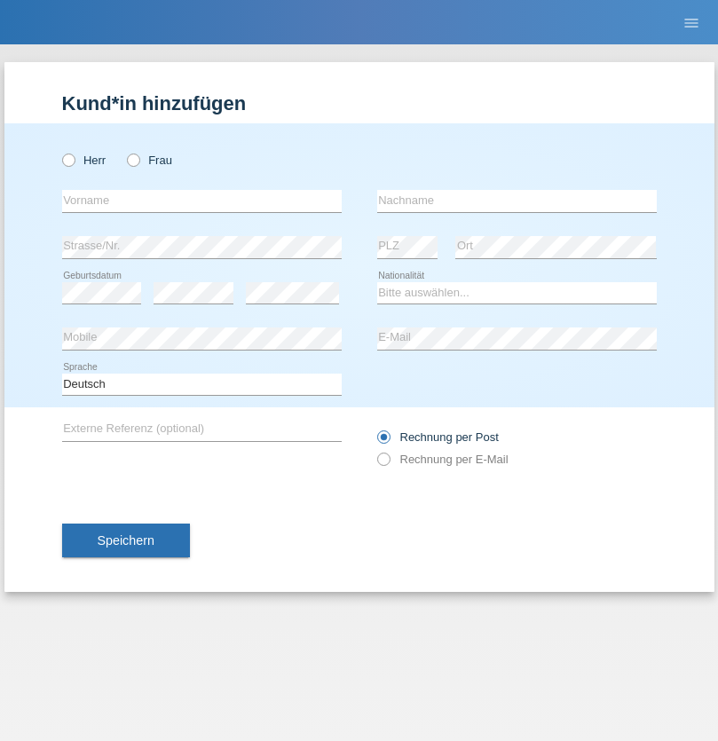
radio input "true"
click at [202, 201] on input "text" at bounding box center [202, 201] width 280 height 22
type input "Szilvia"
click at [517, 201] on input "text" at bounding box center [517, 201] width 280 height 22
type input "Olakh"
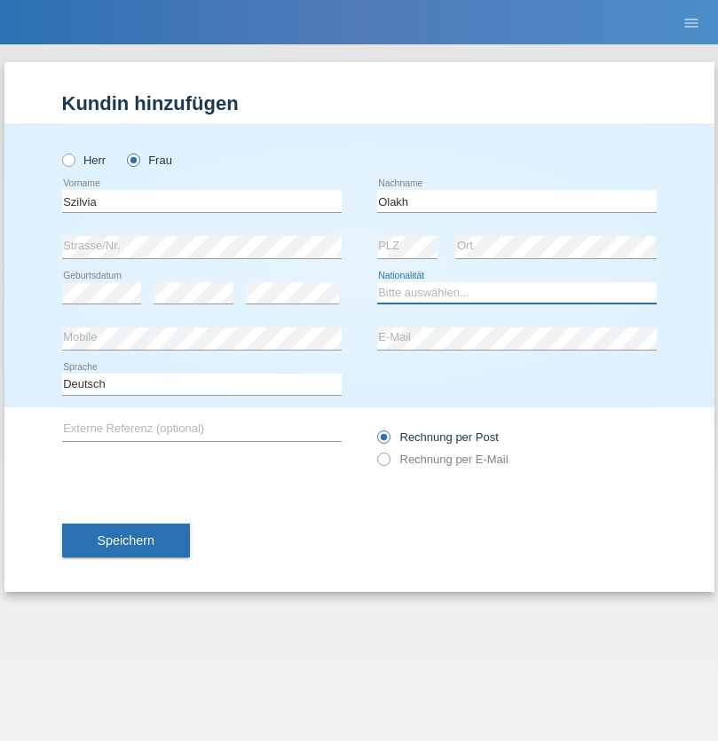
select select "UA"
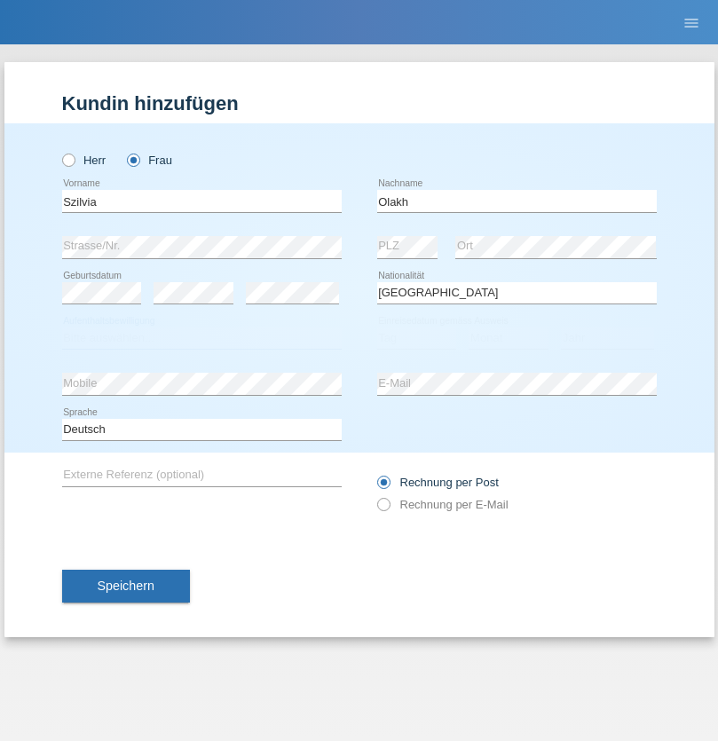
select select "C"
select select "15"
select select "09"
select select "2021"
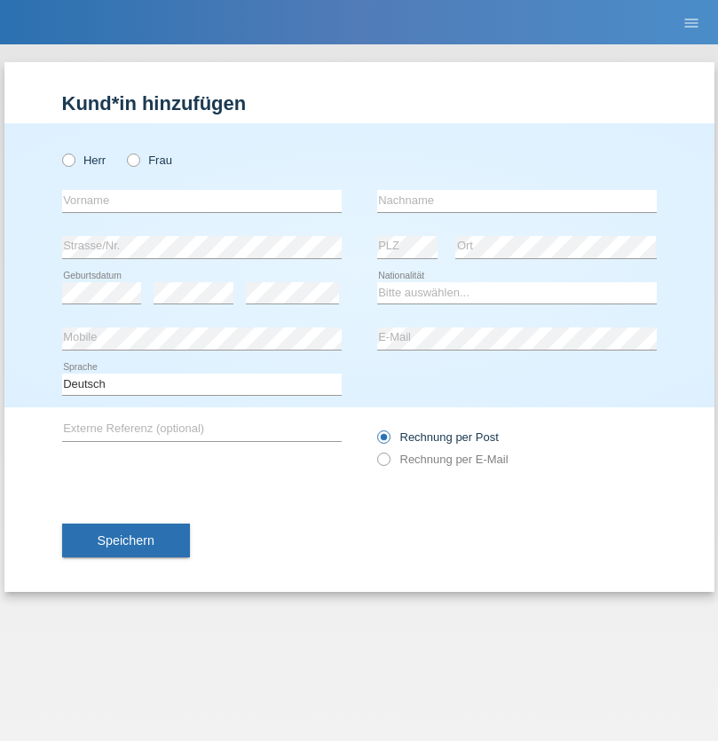
radio input "true"
click at [202, 201] on input "text" at bounding box center [202, 201] width 280 height 22
type input "Asrit"
click at [517, 201] on input "text" at bounding box center [517, 201] width 280 height 22
type input "Kupa"
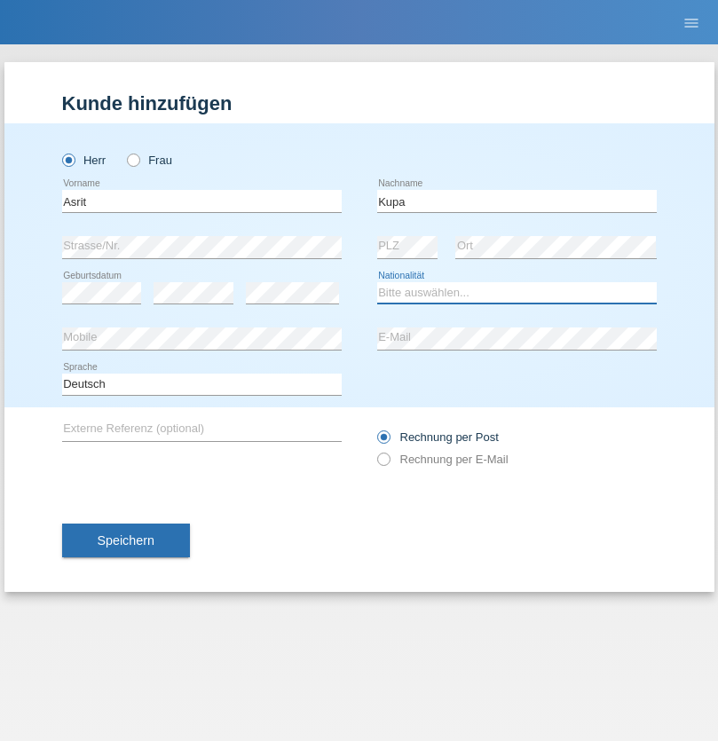
select select "MK"
select select "C"
select select "27"
select select "05"
radio input "true"
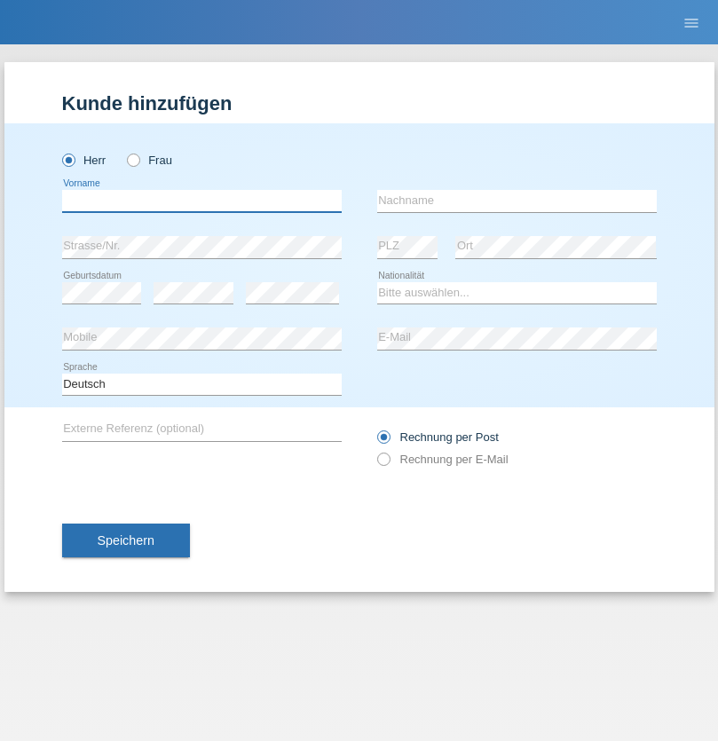
click at [202, 201] on input "text" at bounding box center [202, 201] width 280 height 22
type input "Ibrahim"
click at [517, 201] on input "text" at bounding box center [517, 201] width 280 height 22
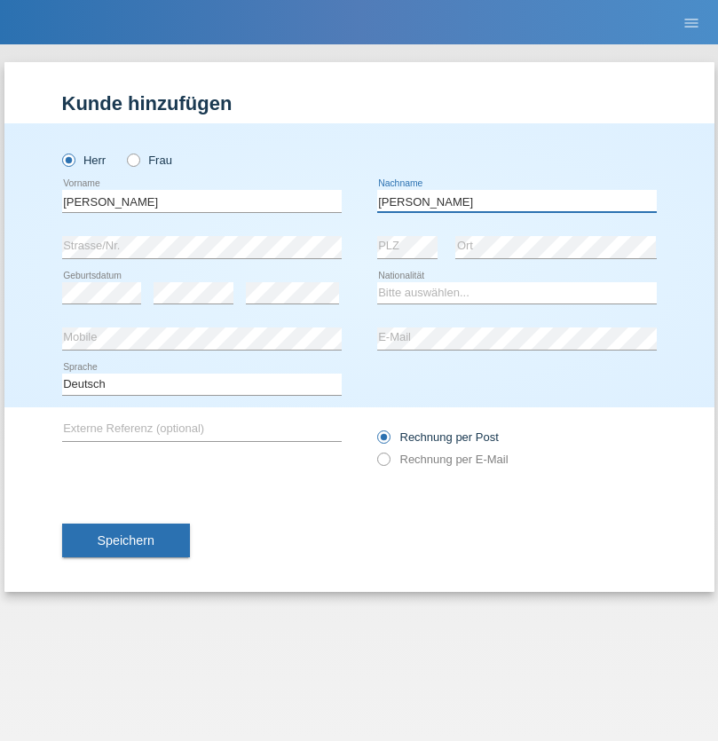
type input "Abbas"
select select "SY"
select select "C"
select select "15"
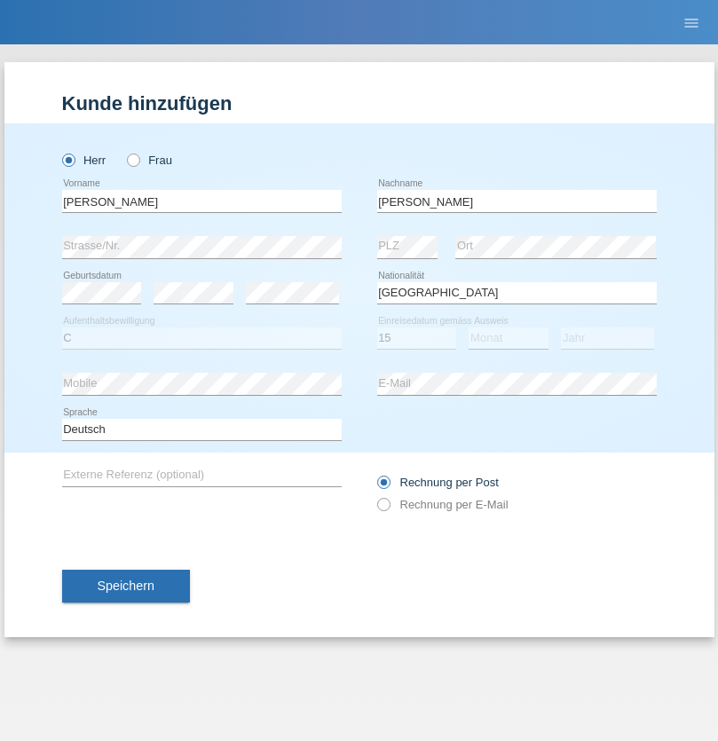
select select "09"
select select "2021"
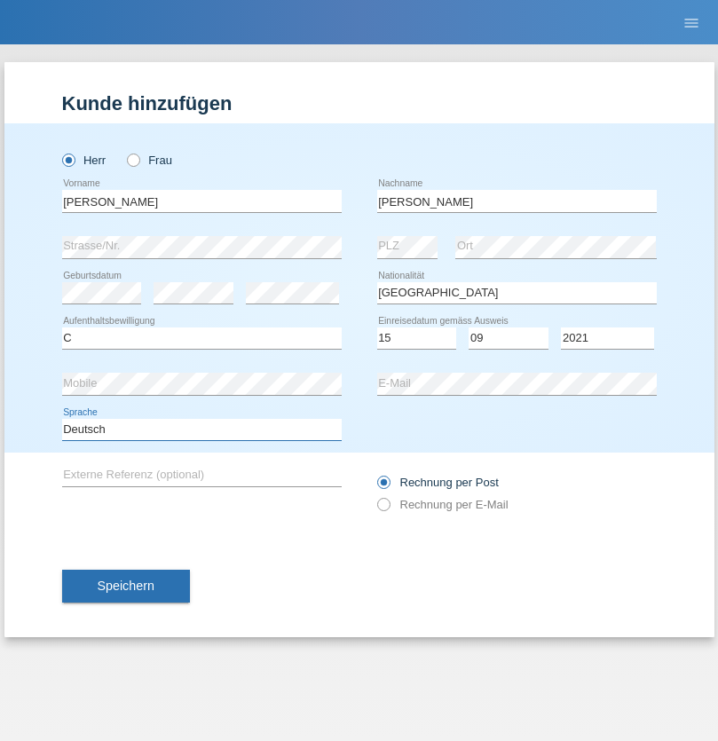
select select "en"
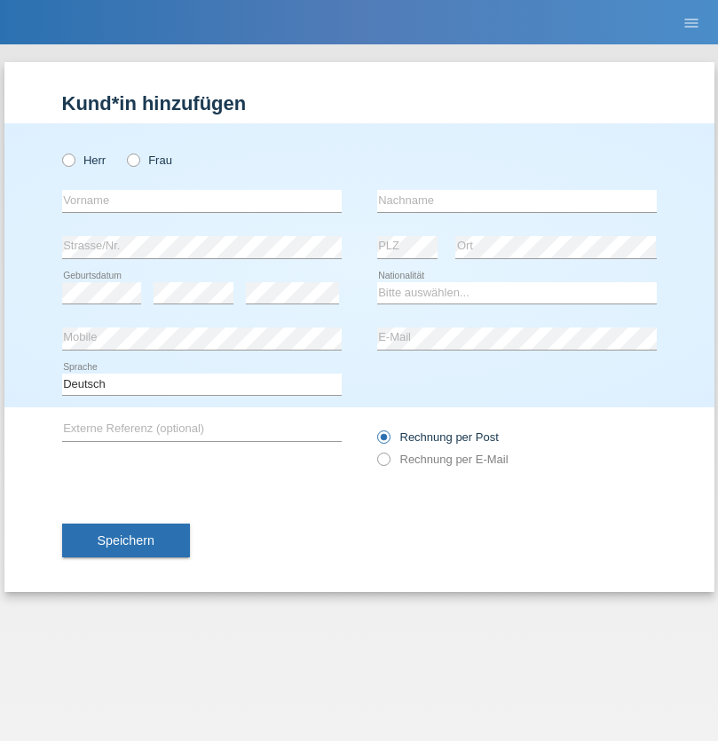
radio input "true"
select select "CH"
radio input "true"
click at [202, 201] on input "text" at bounding box center [202, 201] width 280 height 22
type input "[PERSON_NAME]"
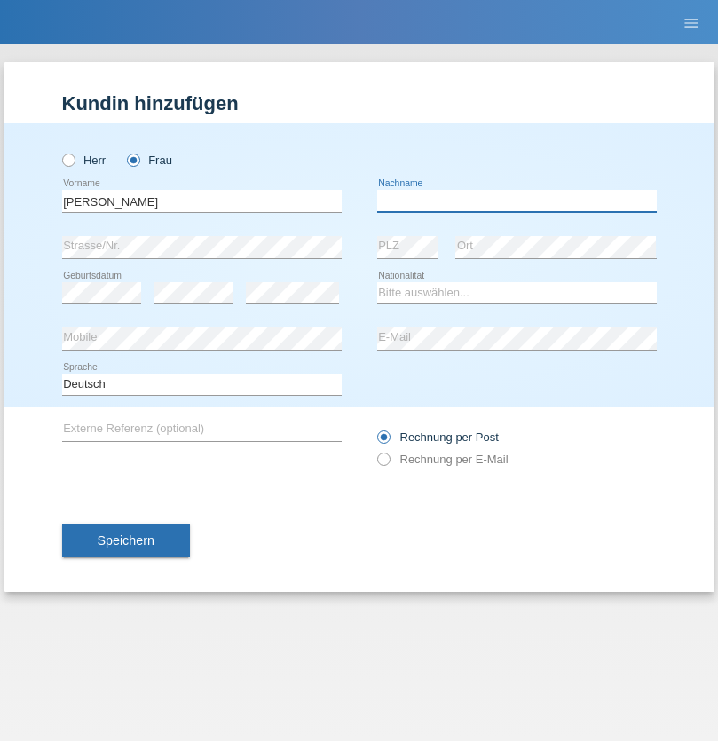
click at [517, 201] on input "text" at bounding box center [517, 201] width 280 height 22
type input "Bacic"
select select "CH"
